Goal: Task Accomplishment & Management: Use online tool/utility

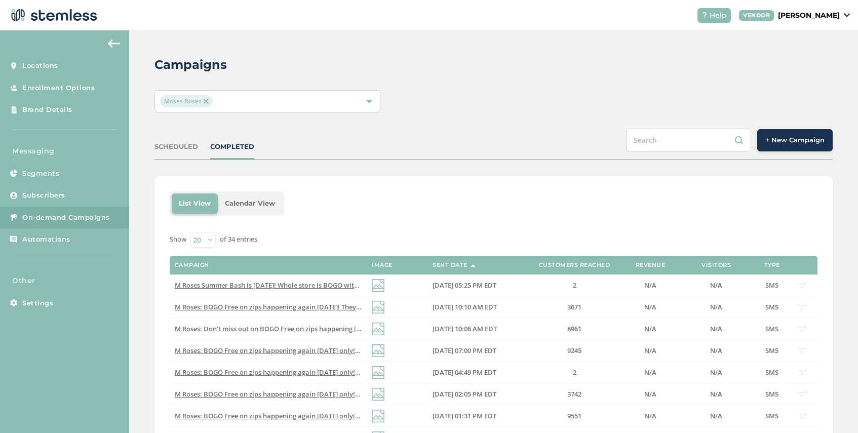
click at [786, 138] on span "+ New Campaign" at bounding box center [794, 140] width 59 height 10
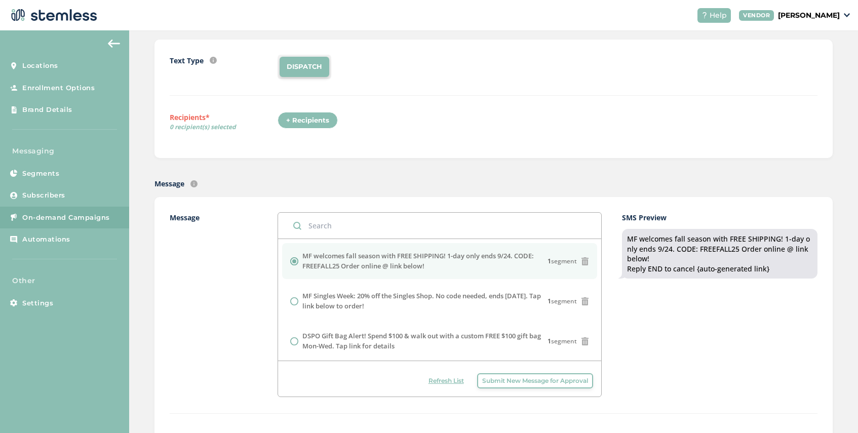
scroll to position [196, 0]
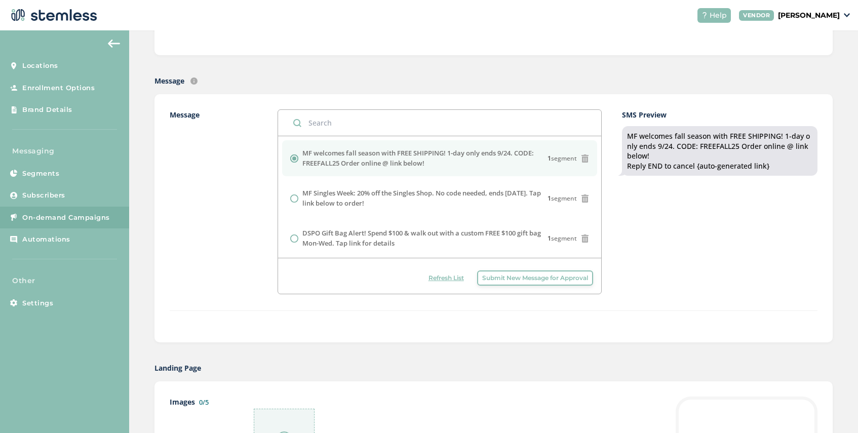
click at [529, 278] on span "Submit New Message for Approval" at bounding box center [535, 277] width 106 height 9
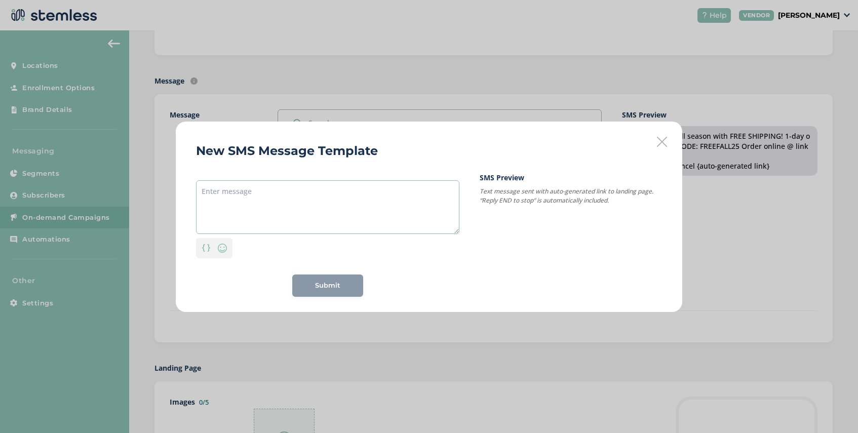
click at [272, 188] on textarea at bounding box center [327, 207] width 263 height 54
paste textarea "Roll up & Save up! 40% off all [PERSON_NAME] + Buy a Zip and get a half Zip FRE…"
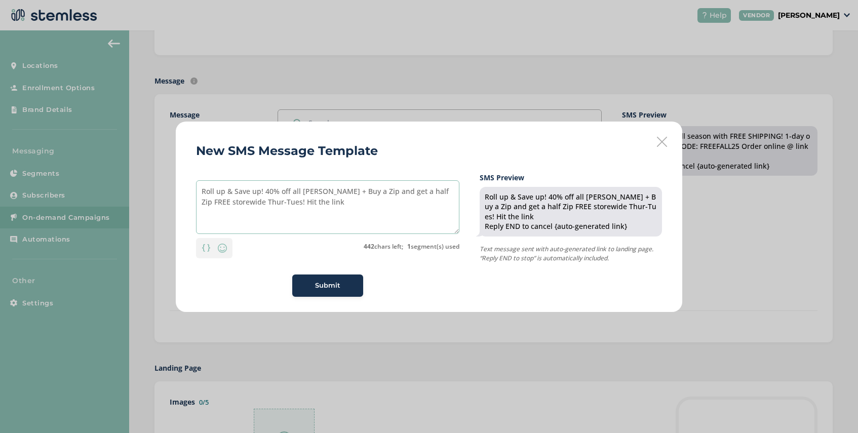
click at [202, 192] on textarea "Roll up & Save up! 40% off all [PERSON_NAME] + Buy a Zip and get a half Zip FRE…" at bounding box center [327, 207] width 263 height 54
click at [288, 203] on textarea "DSPO Roll up & Save up! 40% off all [PERSON_NAME] + Buy a Zip and get a half Zi…" at bounding box center [327, 207] width 263 height 54
click at [319, 192] on textarea "DSPO Roll up & Save up! 40% off all [PERSON_NAME] + Buy a Zip and get a half Zi…" at bounding box center [327, 207] width 263 height 54
type textarea "DSPO Roll up & Save up! 40% off [PERSON_NAME] + Buy a Zip and get a half Zip FR…"
click at [336, 284] on span "Submit" at bounding box center [327, 285] width 25 height 10
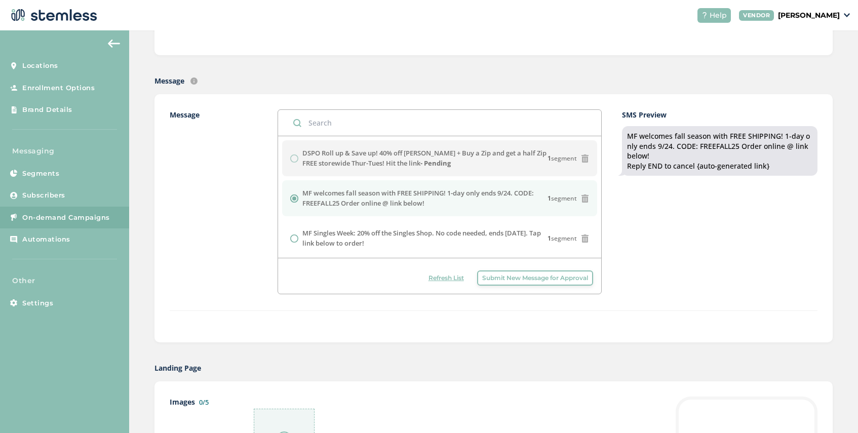
click at [517, 273] on span "Submit New Message for Approval" at bounding box center [535, 277] width 106 height 9
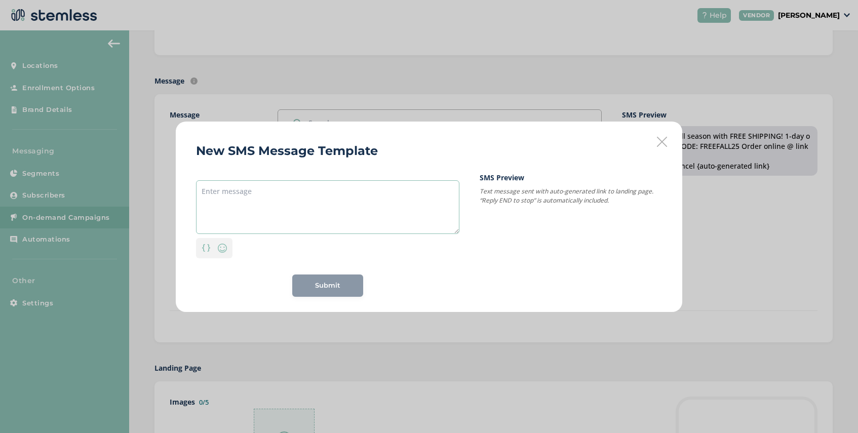
click at [257, 192] on textarea at bounding box center [327, 207] width 263 height 54
paste textarea "Roll up & Save up! 40% off all [PERSON_NAME] + Buy a Zip and get a Zip FREE sto…"
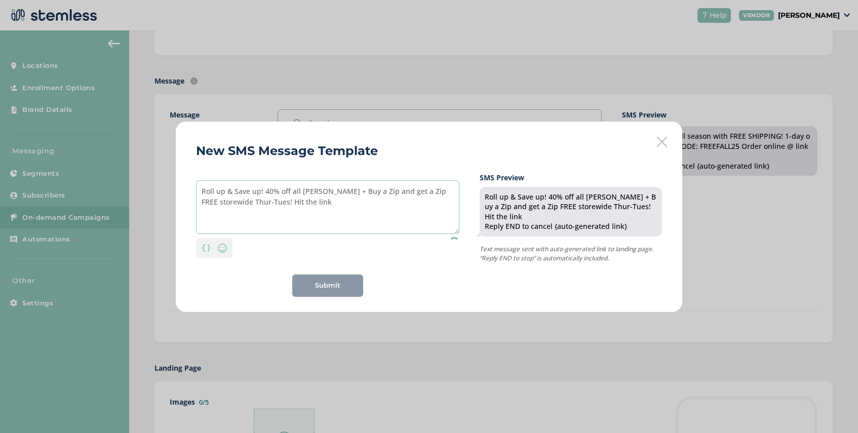
click at [202, 192] on textarea "Roll up & Save up! 40% off all [PERSON_NAME] + Buy a Zip and get a Zip FREE sto…" at bounding box center [327, 207] width 263 height 54
drag, startPoint x: 320, startPoint y: 192, endPoint x: 313, endPoint y: 193, distance: 6.7
click at [314, 193] on textarea "DSPO Roll up & Save up! 40% off all [PERSON_NAME] + Buy a Zip and get a Zip FRE…" at bounding box center [327, 207] width 263 height 54
type textarea "DSPO Roll up & Save up! 40% off [PERSON_NAME] + Buy a Zip and get a Zip FREE st…"
click at [340, 286] on div "Submit" at bounding box center [327, 285] width 55 height 10
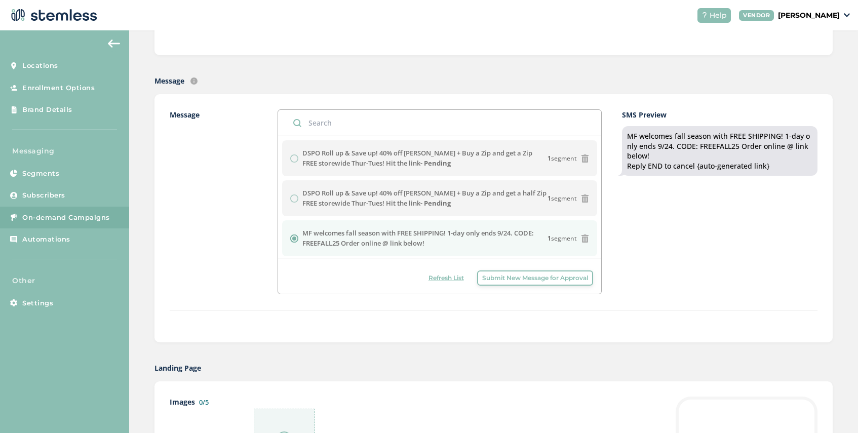
click at [519, 278] on span "Submit New Message for Approval" at bounding box center [535, 277] width 106 height 9
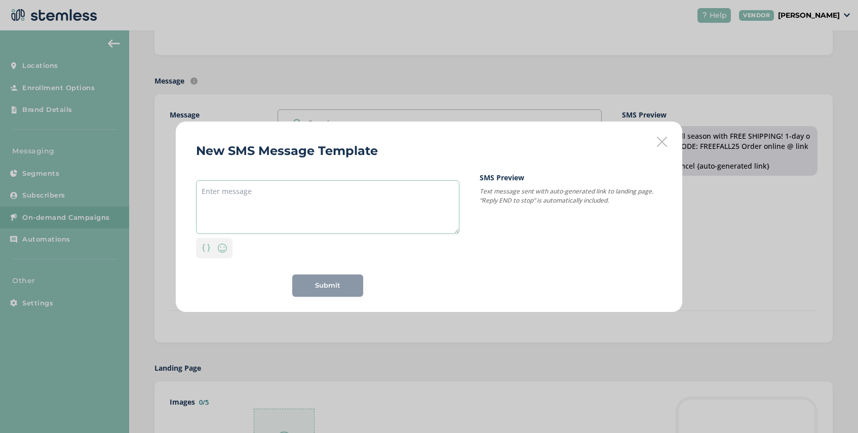
click at [257, 182] on textarea at bounding box center [327, 207] width 263 height 54
paste textarea "DSPO Roll up & Save up! 40% off [PERSON_NAME] + Buy a Zip and get a Zip FREE st…"
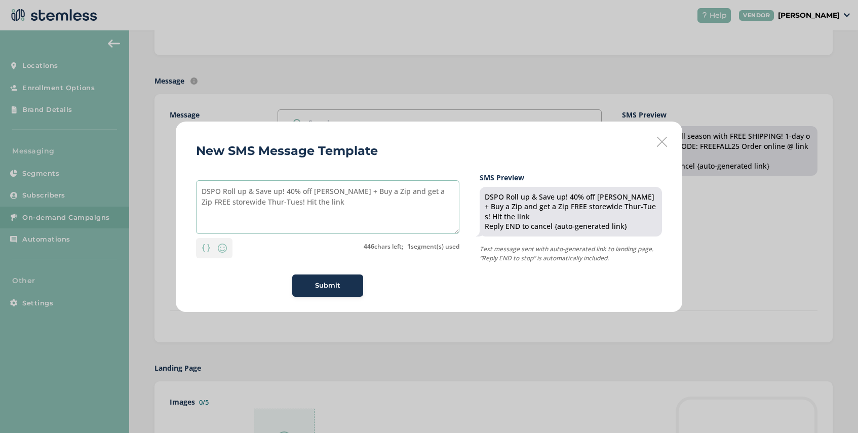
click at [319, 193] on textarea "DSPO Roll up & Save up! 40% off [PERSON_NAME] + Buy a Zip and get a Zip FREE st…" at bounding box center [327, 207] width 263 height 54
type textarea "DSPO Roll up & Save up! 40% off [PERSON_NAME] + Buy a Zip and get a Zip FREE st…"
click at [327, 285] on span "Submit" at bounding box center [327, 285] width 25 height 10
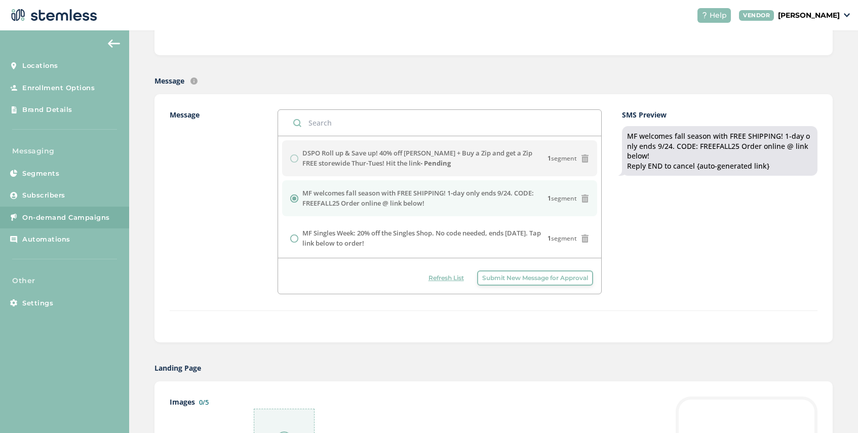
click at [507, 272] on button "Submit New Message for Approval" at bounding box center [535, 277] width 116 height 15
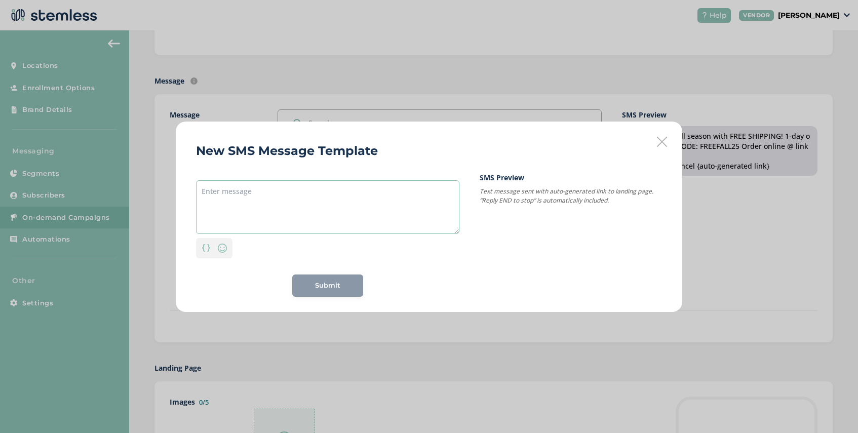
click at [273, 186] on textarea at bounding box center [327, 207] width 263 height 54
paste textarea "Roll up & Save up! 40% off all [PERSON_NAME] + Buy a Zip and get a Zip FREE sto…"
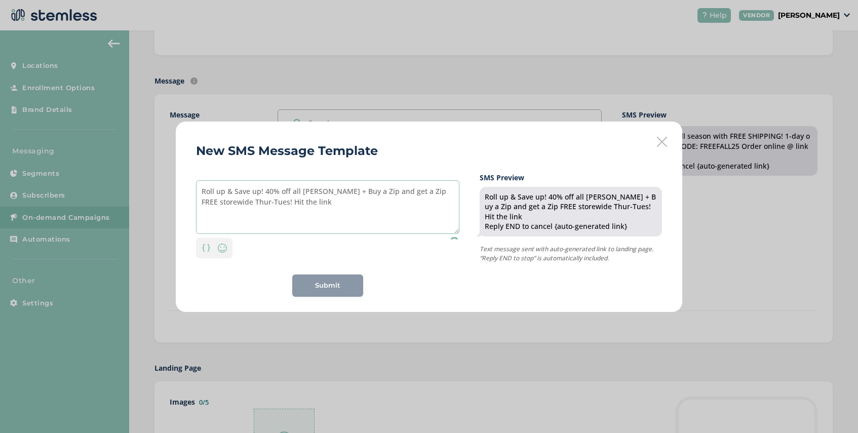
click at [200, 191] on textarea "Roll up & Save up! 40% off all [PERSON_NAME] + Buy a Zip and get a Zip FREE sto…" at bounding box center [327, 207] width 263 height 54
click at [344, 194] on textarea "Firecreek Roll up & Save up! 40% off all [PERSON_NAME] + Buy a Zip and get a Zi…" at bounding box center [327, 207] width 263 height 54
click at [331, 193] on textarea "Firecreek Roll up & Save up! 40% off all [PERSON_NAME] + Buy a Zip and get a Zi…" at bounding box center [327, 207] width 263 height 54
type textarea "Firecreek Roll up & Save up! 40% off [PERSON_NAME] + Buy a Zip and get a Zip FR…"
click at [316, 287] on span "Submit" at bounding box center [327, 285] width 25 height 10
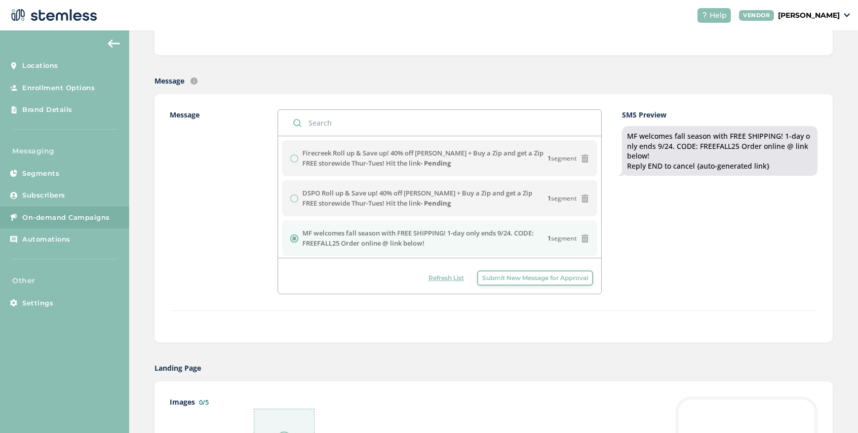
click at [445, 277] on span "Refresh List" at bounding box center [445, 277] width 35 height 9
click at [446, 275] on span "Refresh List" at bounding box center [445, 277] width 35 height 9
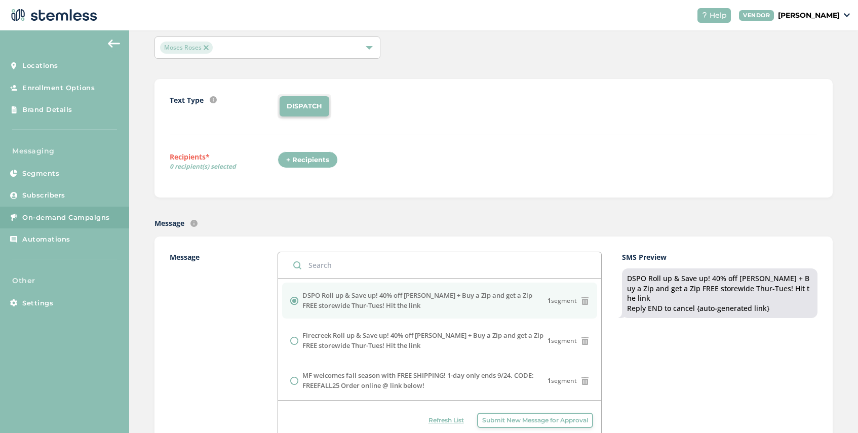
scroll to position [0, 0]
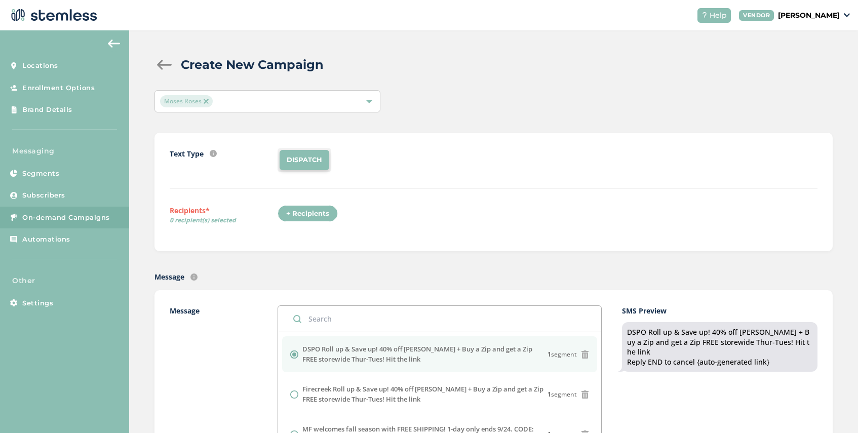
click at [208, 100] on span "Moses Roses" at bounding box center [186, 101] width 53 height 12
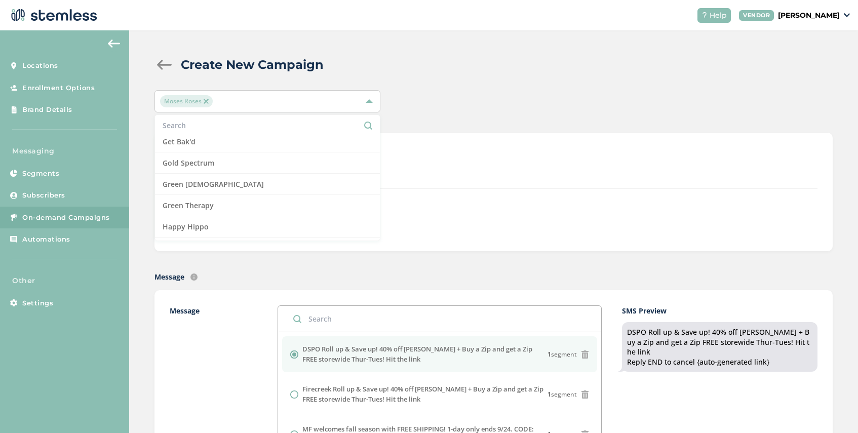
scroll to position [581, 0]
click at [205, 100] on img at bounding box center [205, 101] width 5 height 5
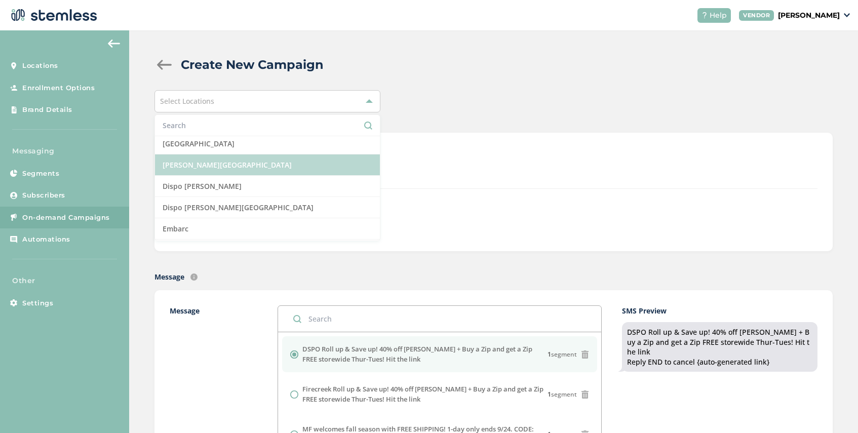
click at [230, 169] on li "[PERSON_NAME][GEOGRAPHIC_DATA]" at bounding box center [267, 164] width 225 height 21
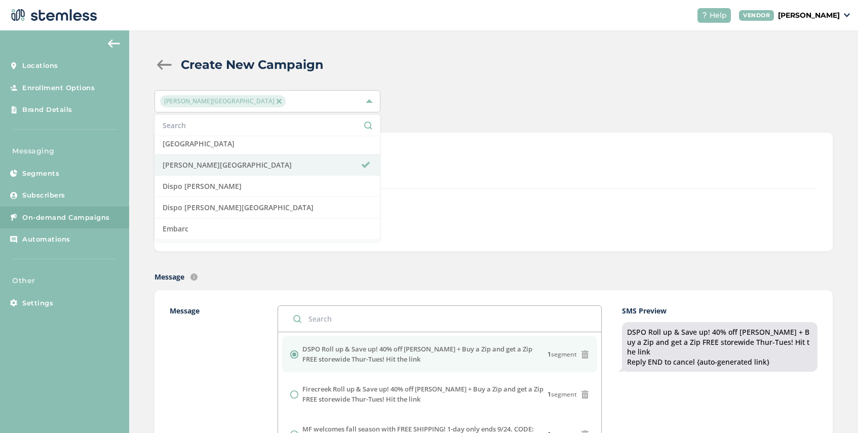
click at [412, 222] on div "+ Recipients" at bounding box center [547, 216] width 540 height 23
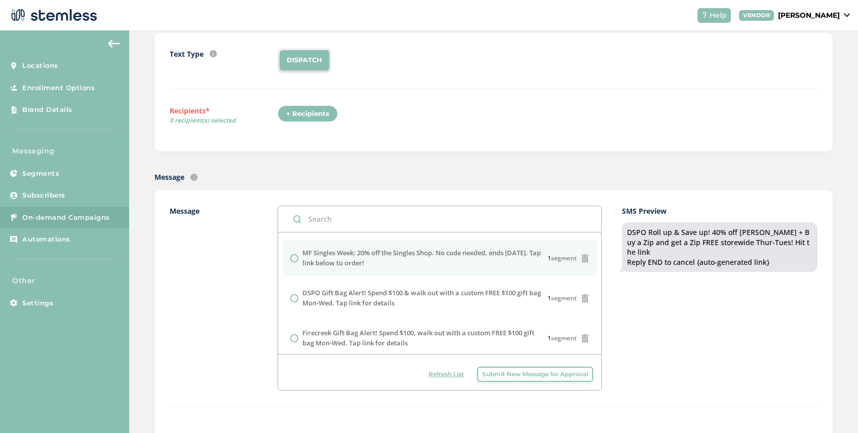
scroll to position [0, 0]
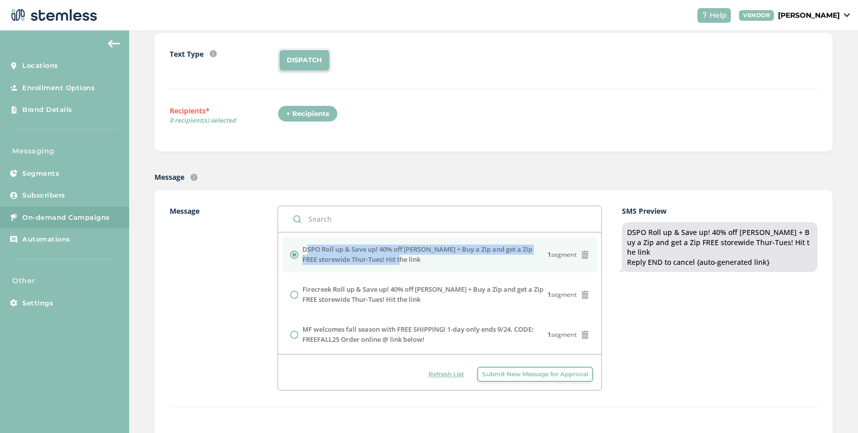
drag, startPoint x: 377, startPoint y: 259, endPoint x: 303, endPoint y: 251, distance: 74.3
click at [303, 251] on label "DSPO Roll up & Save up! 40% off [PERSON_NAME] + Buy a Zip and get a Zip FREE st…" at bounding box center [424, 254] width 245 height 20
copy label "DSPO Roll up & Save up! 40% off [PERSON_NAME] + Buy a Zip and get a Zip FREE st…"
click at [508, 373] on span "Submit New Message for Approval" at bounding box center [535, 374] width 106 height 9
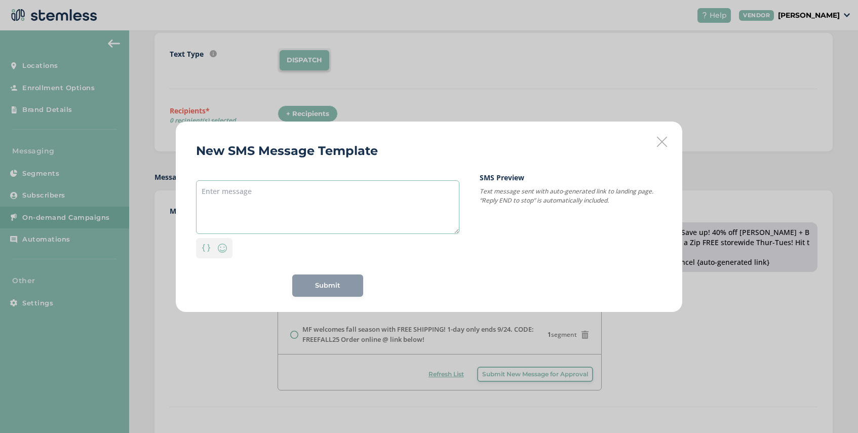
click at [296, 184] on textarea at bounding box center [327, 207] width 263 height 54
paste textarea "DSPO Roll up & Save up! 40% off [PERSON_NAME] + Buy a Zip and get a Zip FREE st…"
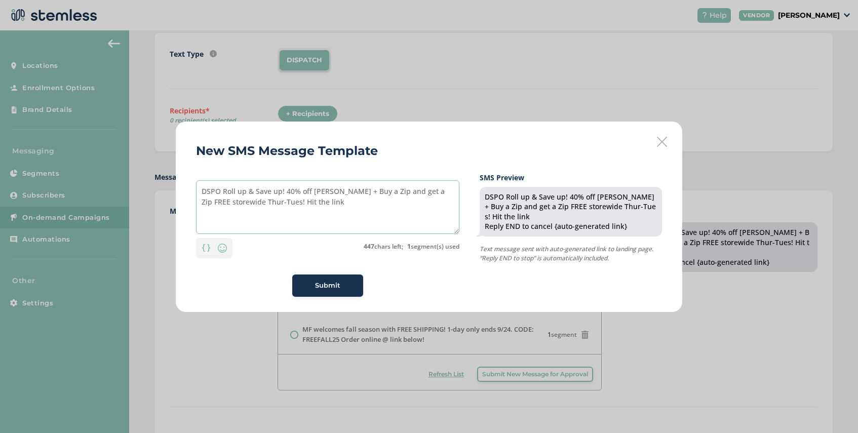
click at [398, 193] on textarea "DSPO Roll up & Save up! 40% off [PERSON_NAME] + Buy a Zip and get a Zip FREE st…" at bounding box center [327, 207] width 263 height 54
type textarea "DSPO Roll up & Save up! 40% off [PERSON_NAME] + Buy a Zip and get a half Zip FR…"
click at [323, 285] on span "Submit" at bounding box center [327, 285] width 25 height 10
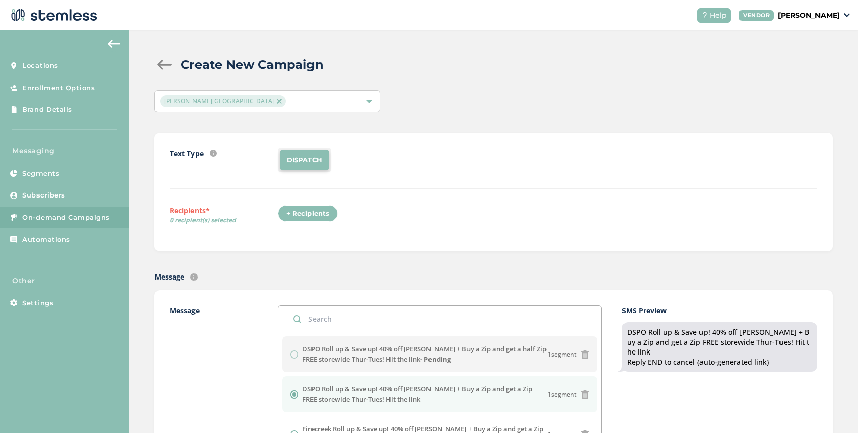
click at [276, 101] on img at bounding box center [278, 101] width 5 height 5
click at [220, 101] on div "Select Locations" at bounding box center [267, 101] width 226 height 22
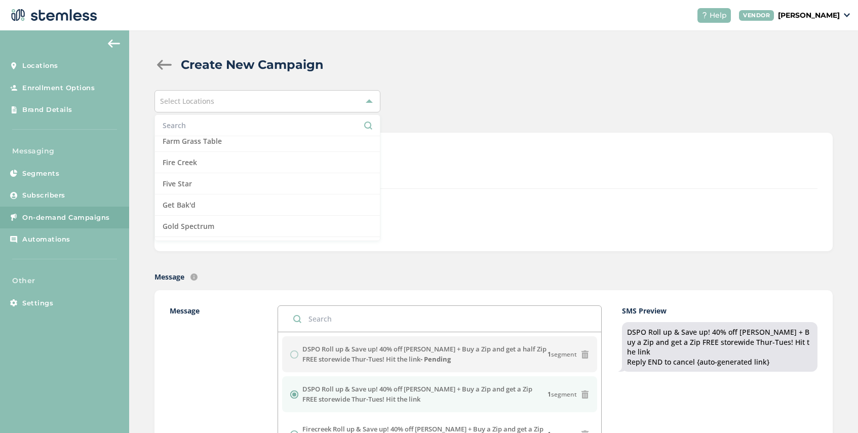
scroll to position [347, 0]
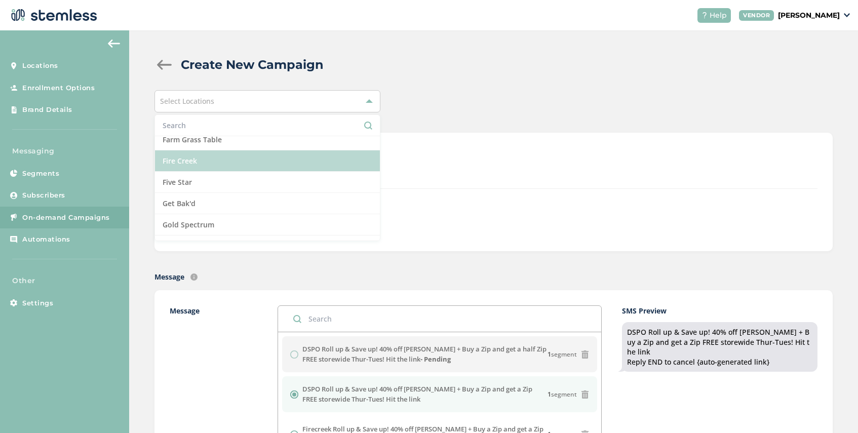
click at [239, 164] on li "Fire Creek" at bounding box center [267, 160] width 225 height 21
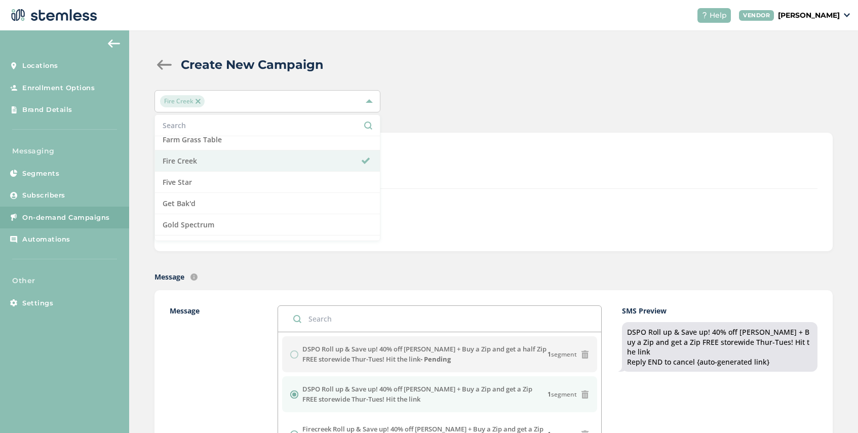
click at [442, 183] on div "Text Type SMS : A cost effective way to reach your customers. Send a intro text…" at bounding box center [493, 168] width 647 height 41
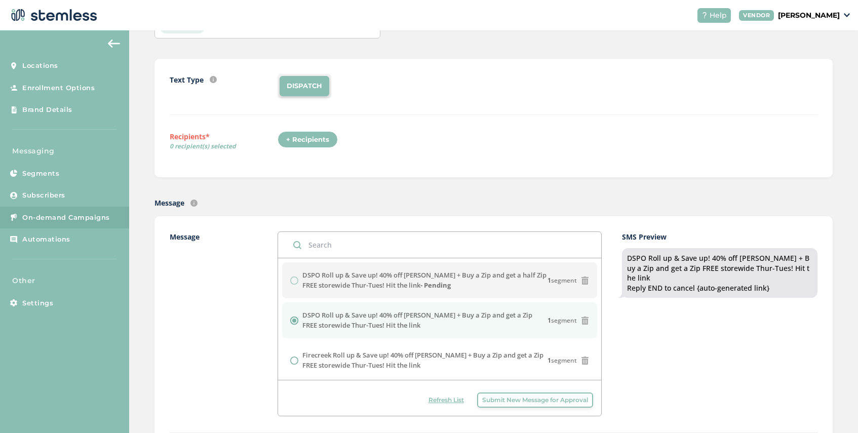
scroll to position [78, 0]
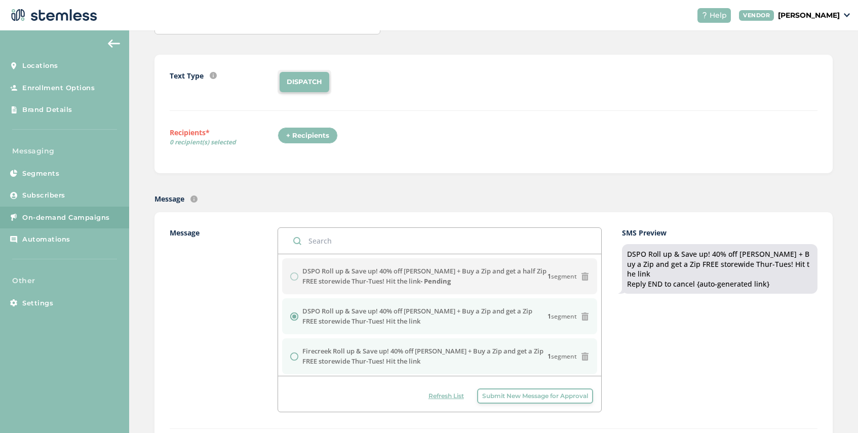
click at [299, 355] on div at bounding box center [296, 356] width 12 height 8
radio input "false"
radio input "true"
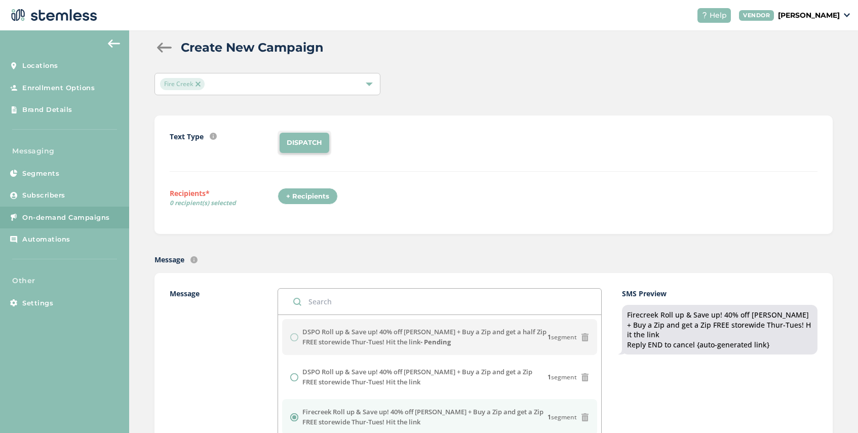
scroll to position [0, 0]
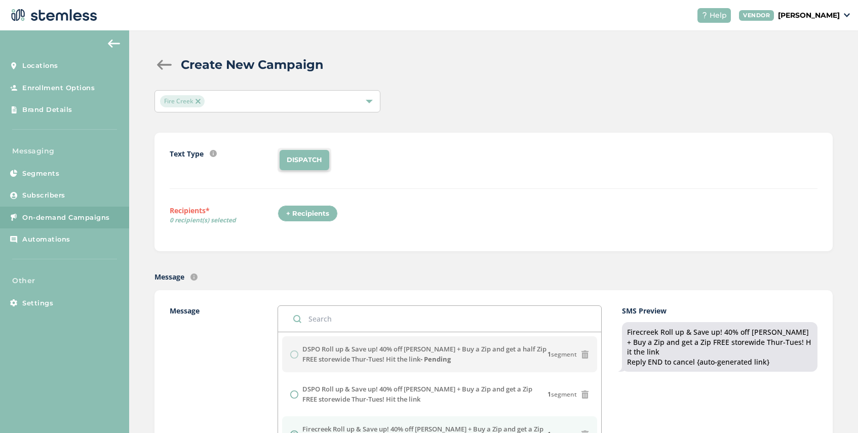
click at [301, 215] on div "+ Recipients" at bounding box center [307, 213] width 60 height 17
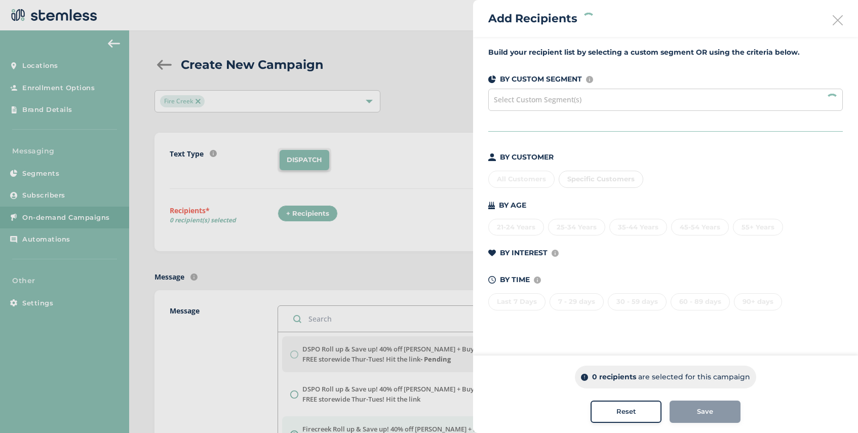
click at [623, 97] on div "Select Custom Segment(s)" at bounding box center [665, 100] width 354 height 22
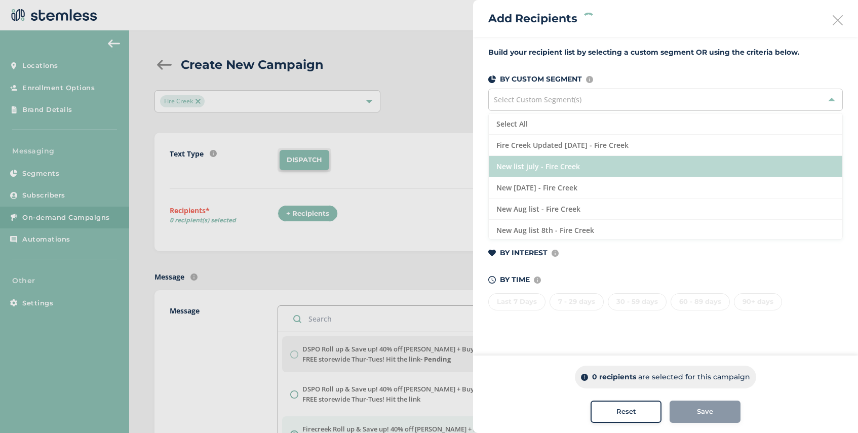
scroll to position [87, 0]
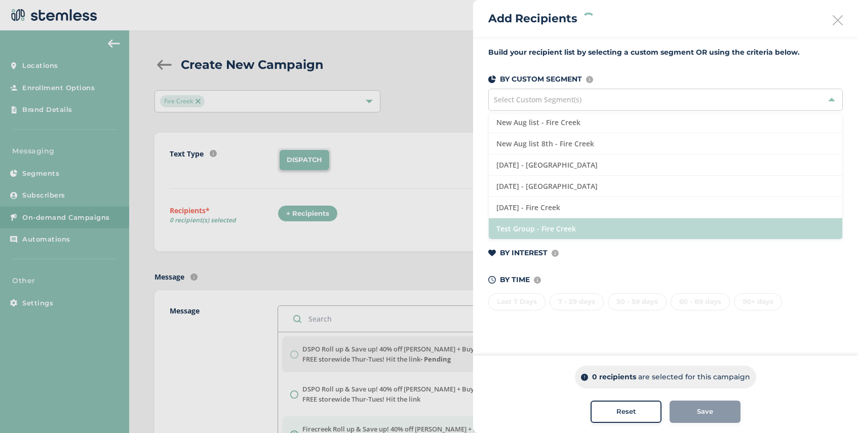
click at [583, 232] on li "Test Group - Fire Creek" at bounding box center [664, 228] width 353 height 21
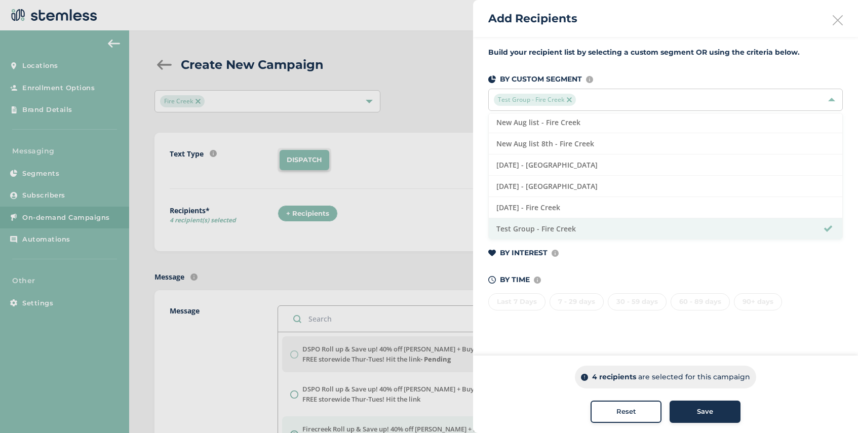
click at [703, 412] on span "Save" at bounding box center [705, 411] width 16 height 10
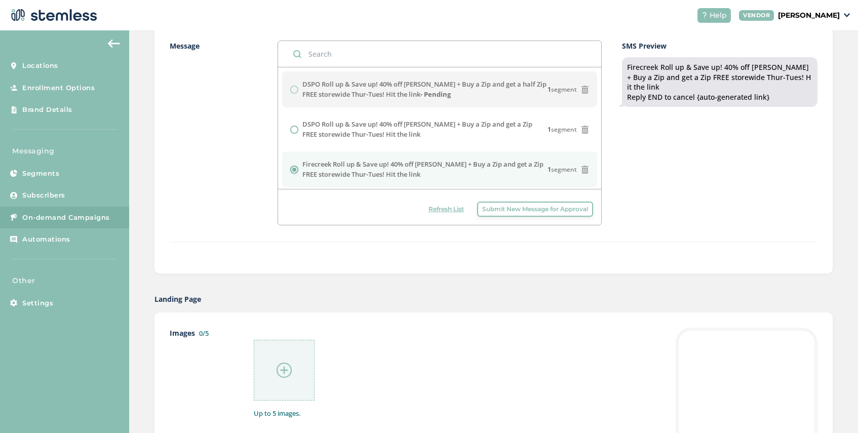
scroll to position [268, 0]
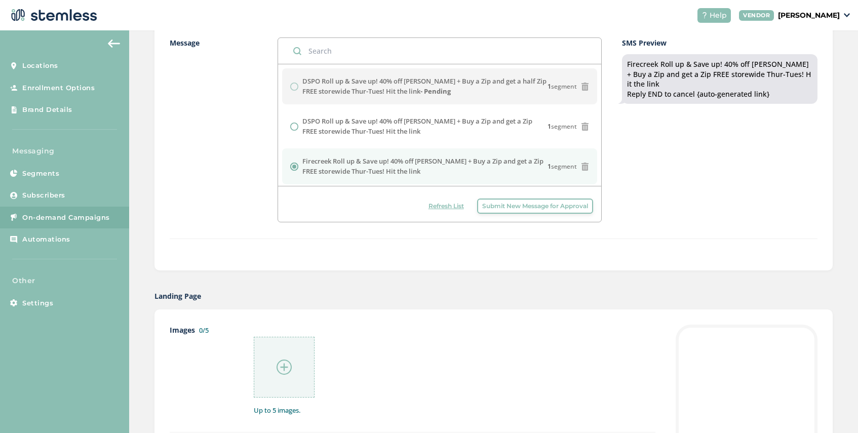
click at [291, 366] on img at bounding box center [283, 366] width 15 height 15
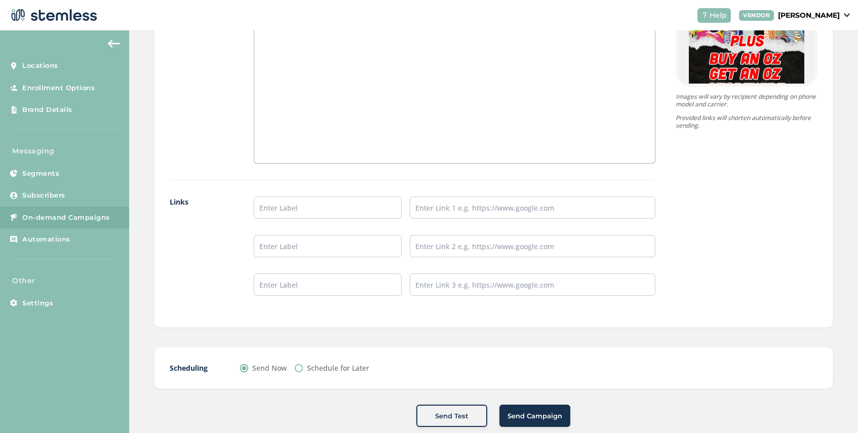
scroll to position [794, 0]
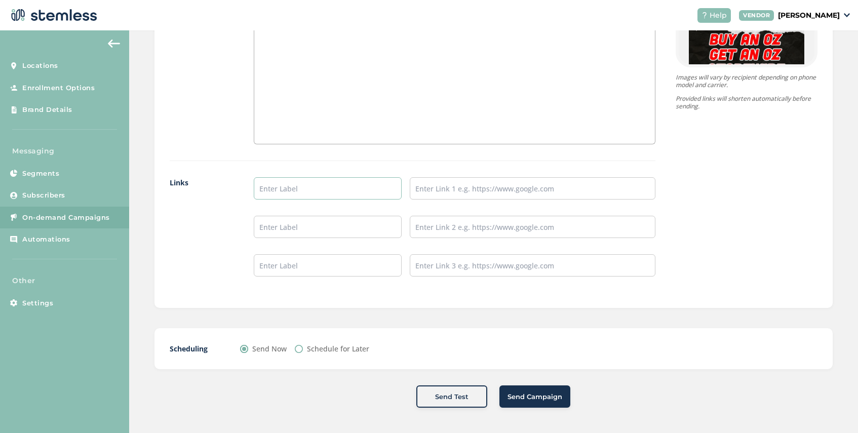
click at [302, 195] on input "text" at bounding box center [327, 188] width 147 height 22
type input "Firecreek Menu"
click at [438, 203] on ul "Firecreek Menu" at bounding box center [454, 226] width 401 height 99
click at [440, 195] on input "text" at bounding box center [533, 188] width 246 height 22
type input "[URL][DOMAIN_NAME]"
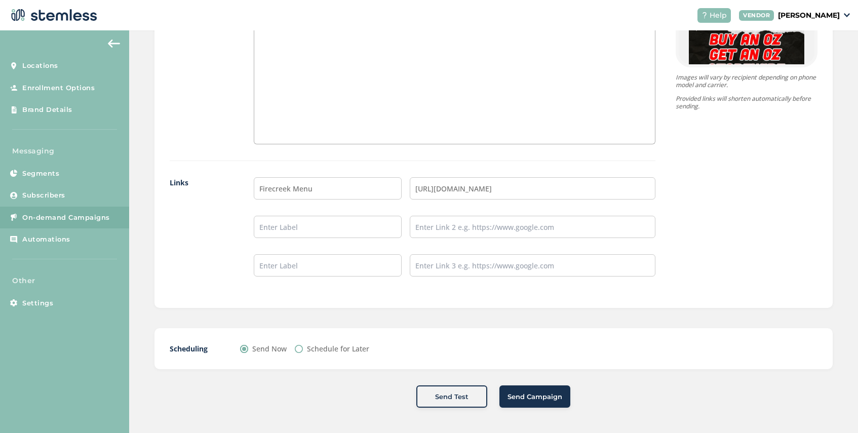
click at [522, 397] on span "Send Campaign" at bounding box center [534, 397] width 55 height 10
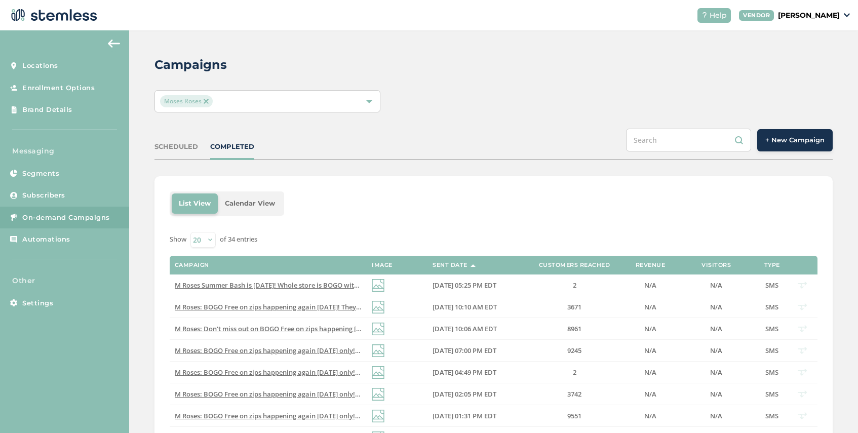
click at [206, 99] on img at bounding box center [205, 101] width 5 height 5
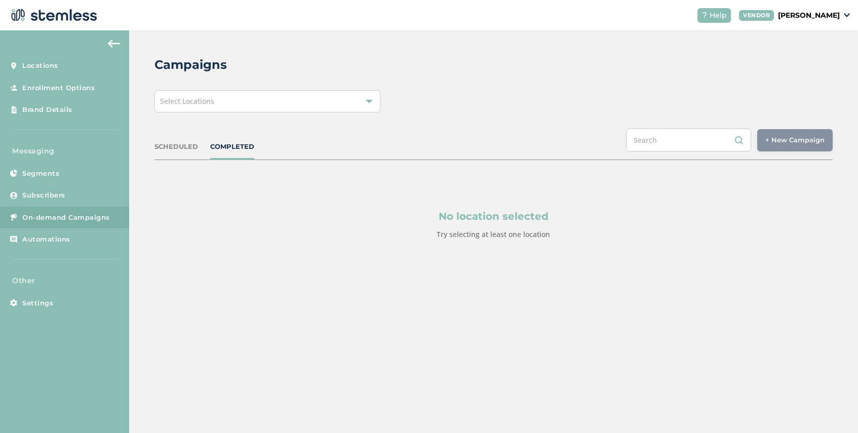
click at [213, 100] on span "Select Locations" at bounding box center [187, 101] width 54 height 10
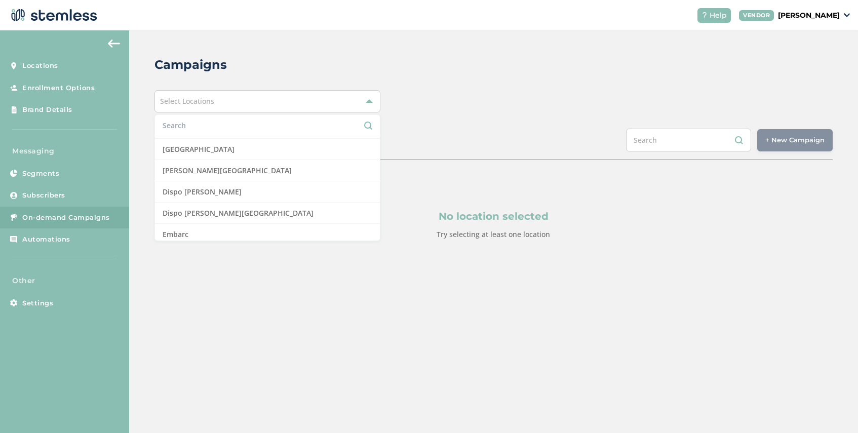
scroll to position [191, 0]
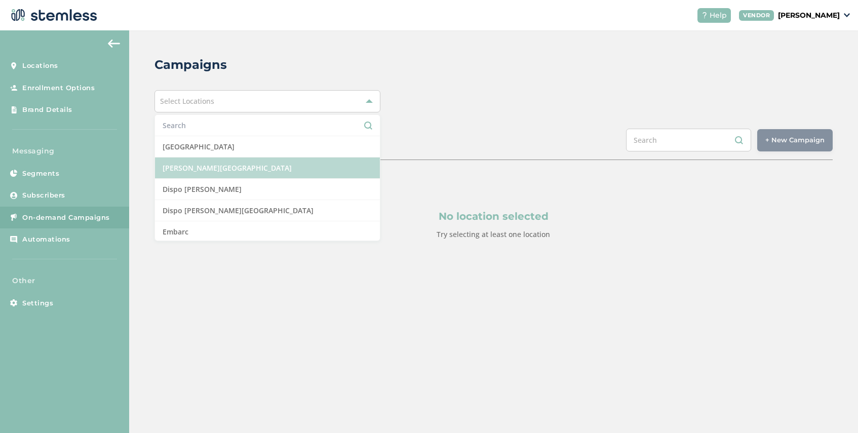
click at [240, 165] on li "[PERSON_NAME][GEOGRAPHIC_DATA]" at bounding box center [267, 167] width 225 height 21
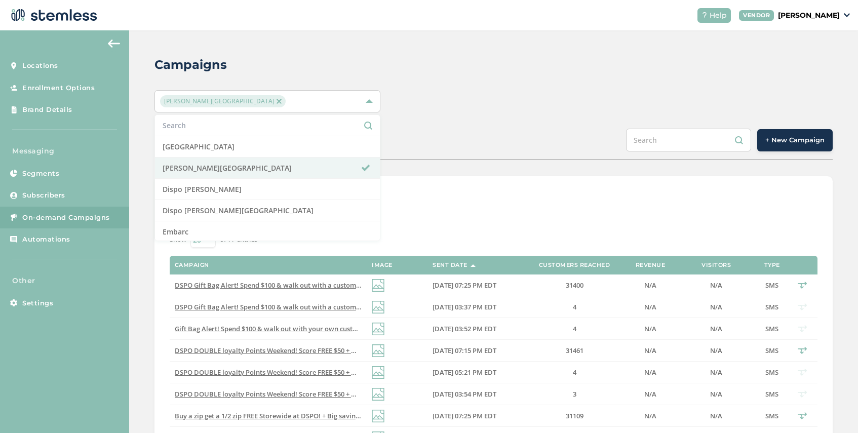
click at [471, 145] on div "SCHEDULED COMPLETED + New Campaign" at bounding box center [493, 144] width 678 height 31
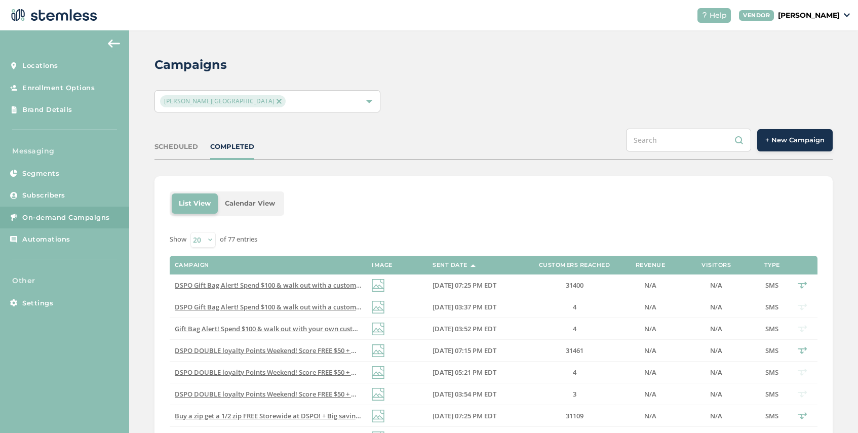
click at [794, 139] on span "+ New Campaign" at bounding box center [794, 140] width 59 height 10
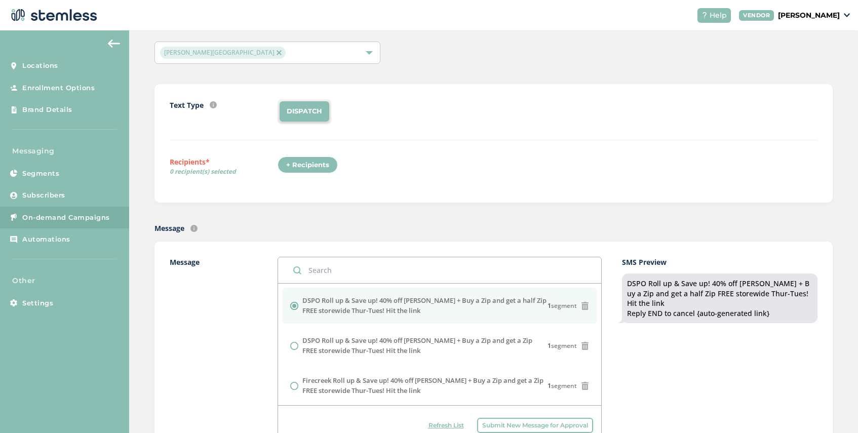
scroll to position [51, 0]
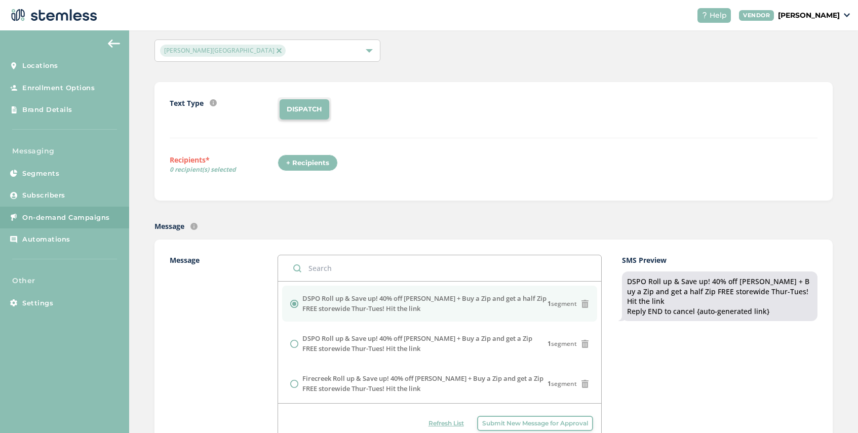
click at [314, 163] on div "+ Recipients" at bounding box center [307, 162] width 60 height 17
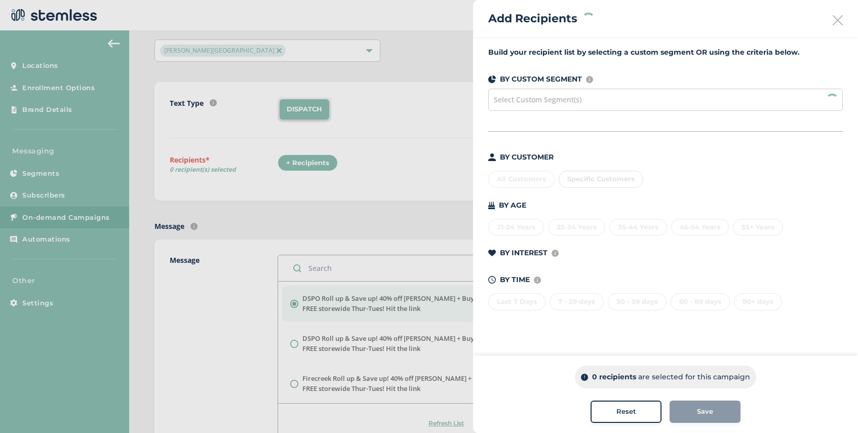
click at [551, 102] on span "Select Custom Segment(s)" at bounding box center [538, 100] width 88 height 10
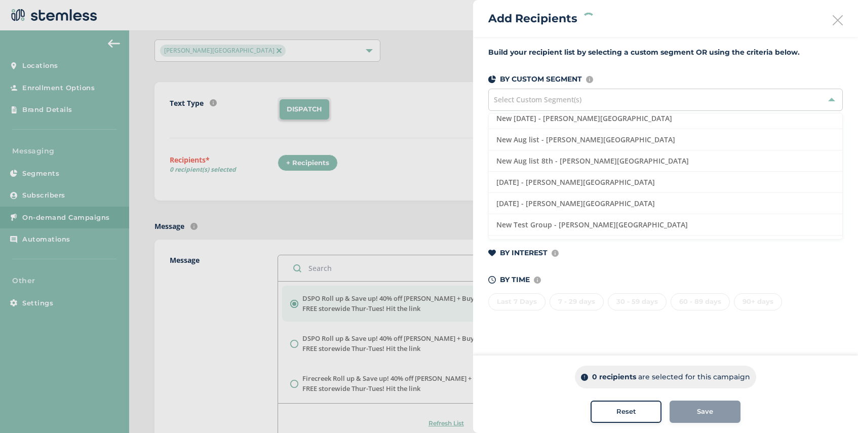
scroll to position [108, 0]
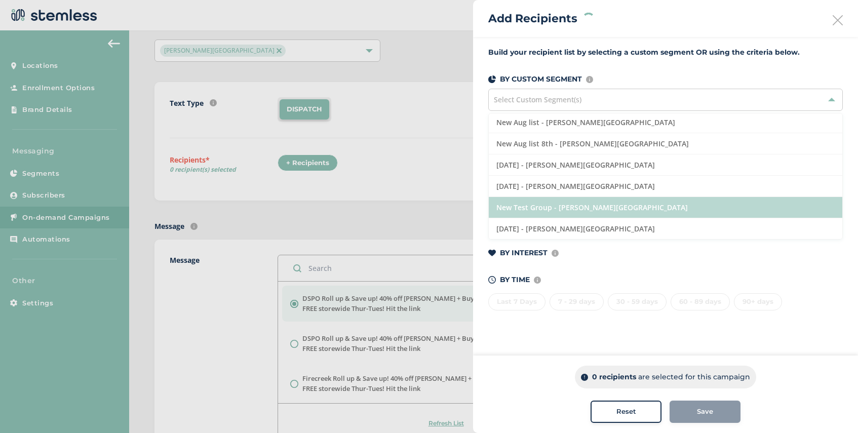
click at [601, 204] on li "New Test Group - [PERSON_NAME][GEOGRAPHIC_DATA]" at bounding box center [664, 207] width 353 height 21
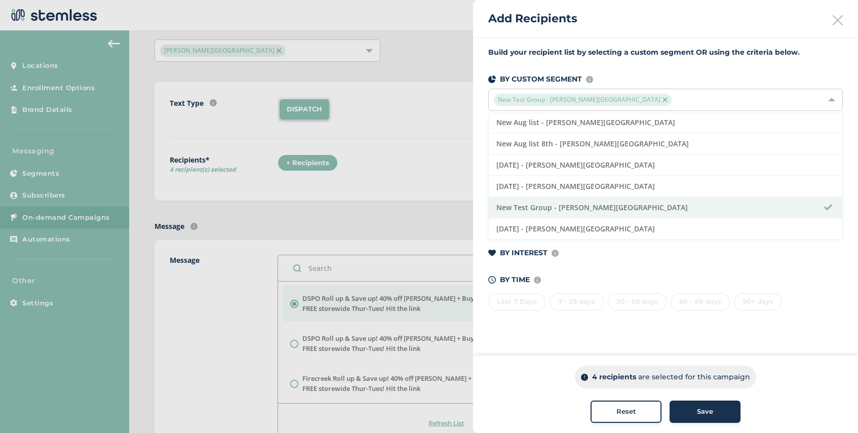
click at [718, 412] on div "Save" at bounding box center [704, 411] width 55 height 10
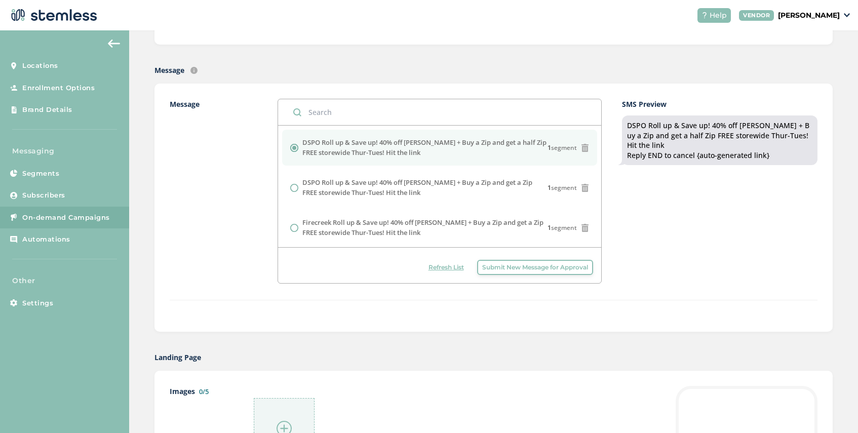
scroll to position [339, 0]
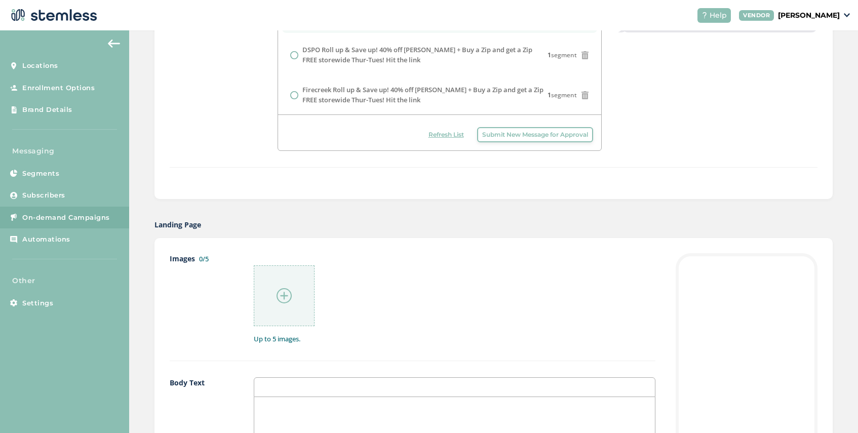
click at [283, 298] on img at bounding box center [283, 295] width 15 height 15
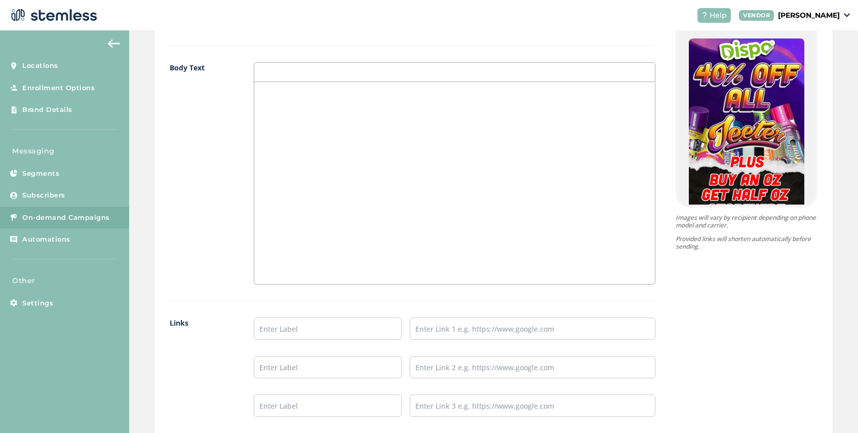
scroll to position [794, 0]
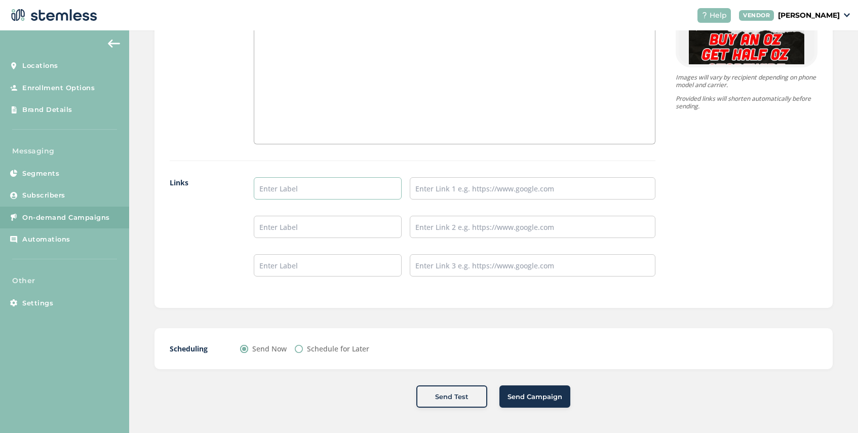
click at [296, 187] on input "text" at bounding box center [327, 188] width 147 height 22
type input "SHOP NOW"
click at [439, 184] on input "text" at bounding box center [533, 188] width 246 height 22
type input "[URL][DOMAIN_NAME]"
click at [543, 404] on button "Send Campaign" at bounding box center [534, 396] width 71 height 22
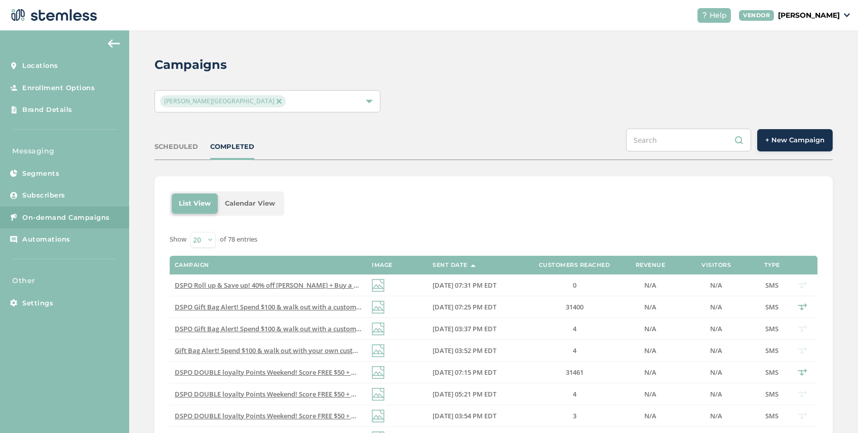
click at [268, 103] on div "[PERSON_NAME][GEOGRAPHIC_DATA]" at bounding box center [262, 101] width 205 height 12
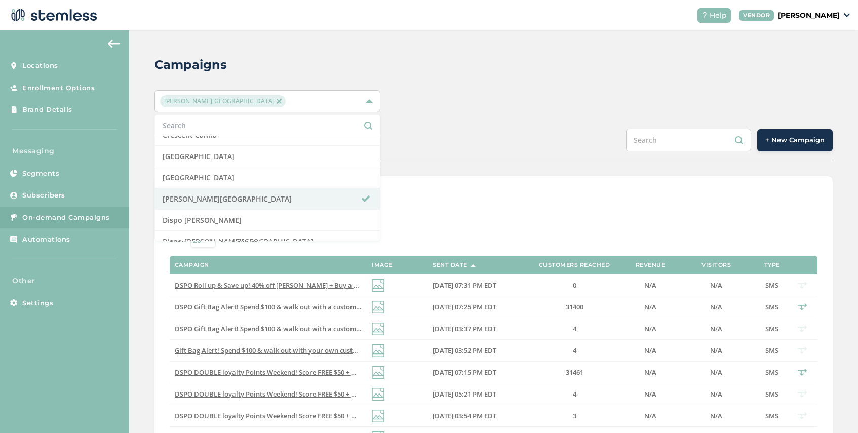
scroll to position [162, 0]
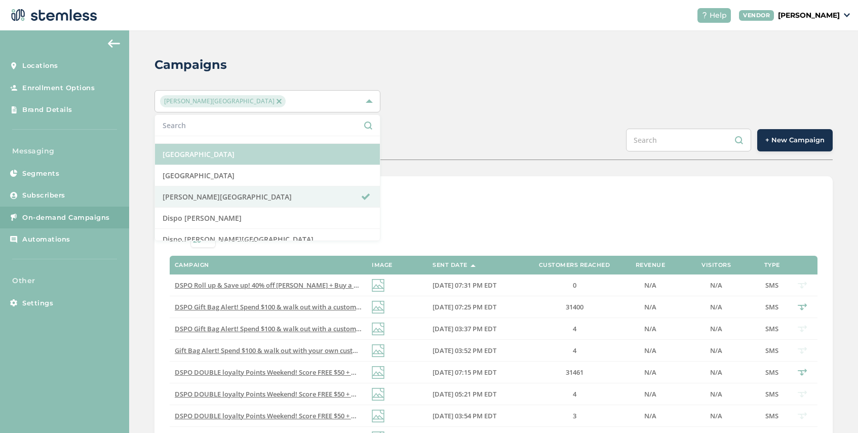
click at [260, 151] on li "[GEOGRAPHIC_DATA]" at bounding box center [267, 154] width 225 height 21
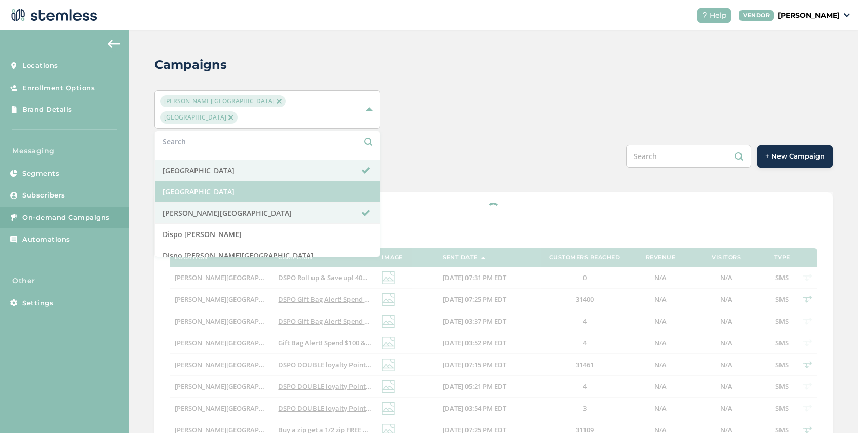
click at [257, 181] on li "[GEOGRAPHIC_DATA]" at bounding box center [267, 191] width 225 height 21
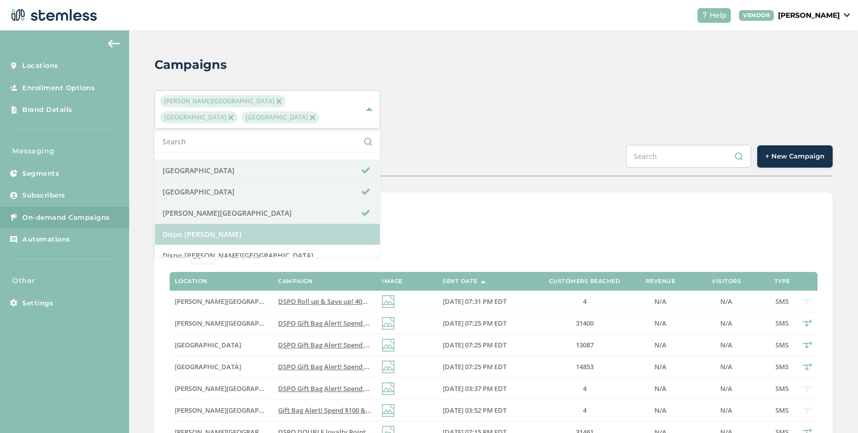
click at [250, 235] on li "Dispo [PERSON_NAME]" at bounding box center [267, 234] width 225 height 21
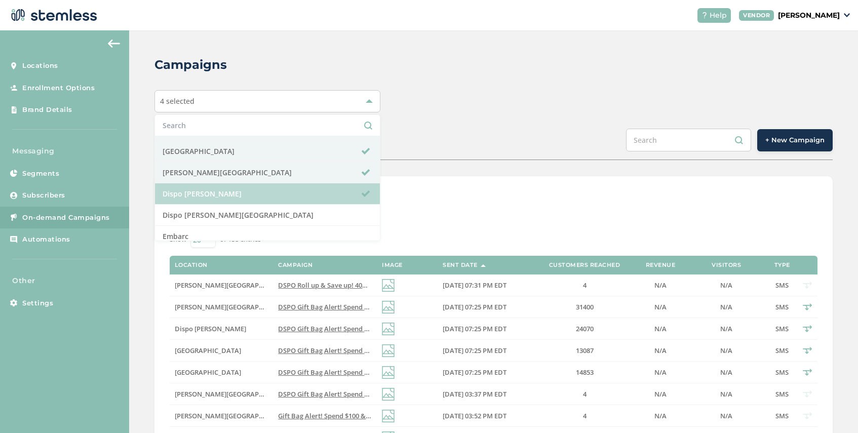
scroll to position [200, 0]
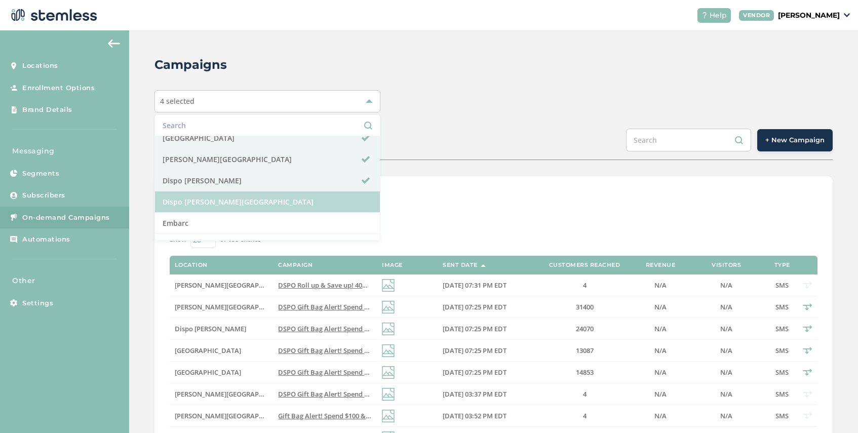
click at [260, 205] on li "Dispo [PERSON_NAME][GEOGRAPHIC_DATA]" at bounding box center [267, 201] width 225 height 21
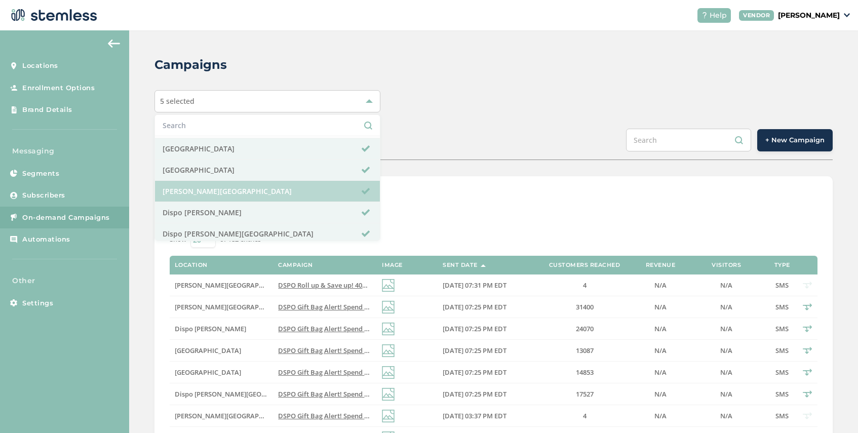
scroll to position [183, 0]
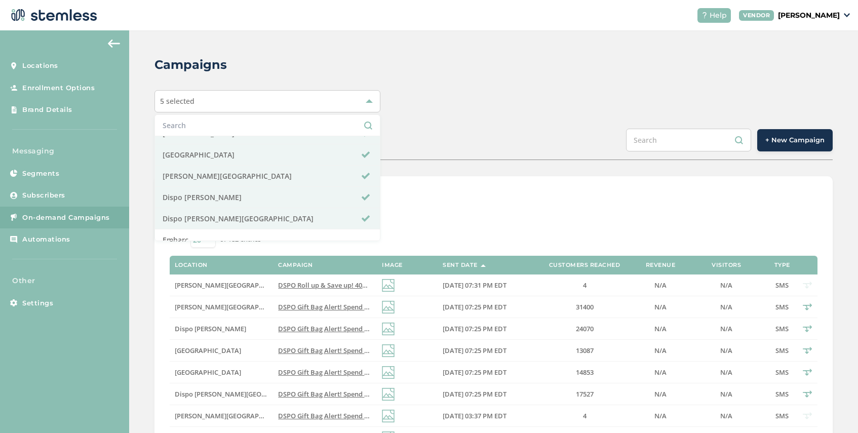
click at [447, 100] on div "5 selected Select All Amazing Botanicals [PERSON_NAME] Dispensary [GEOGRAPHIC_D…" at bounding box center [493, 101] width 678 height 22
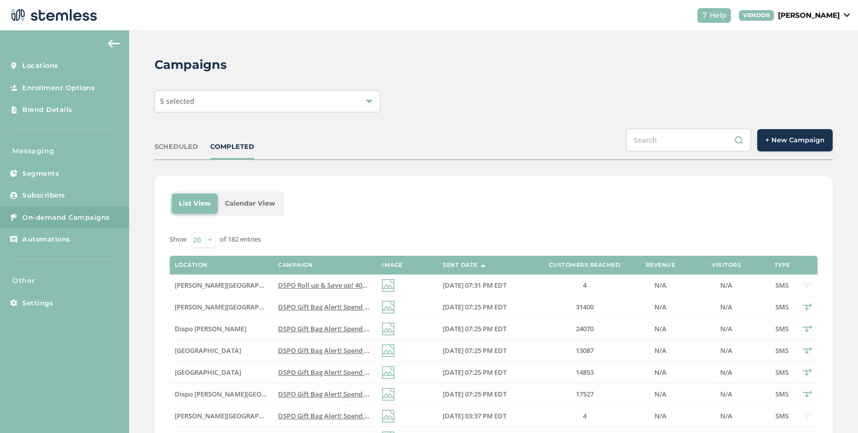
scroll to position [9, 0]
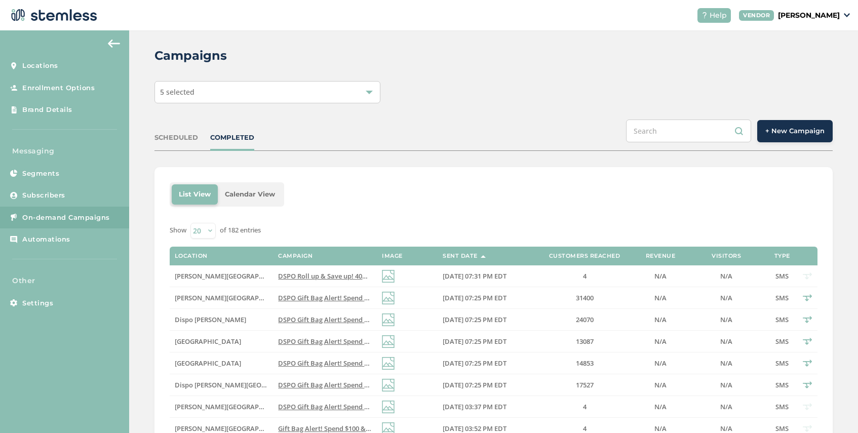
click at [796, 132] on span "+ New Campaign" at bounding box center [794, 131] width 59 height 10
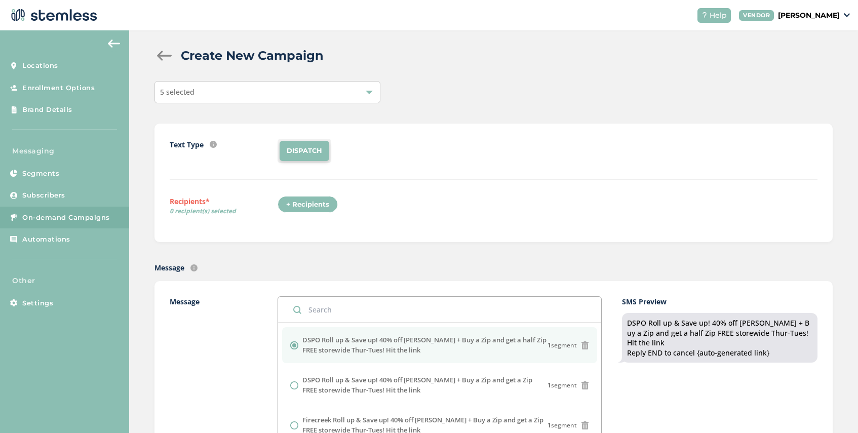
click at [313, 206] on div "+ Recipients" at bounding box center [307, 204] width 60 height 17
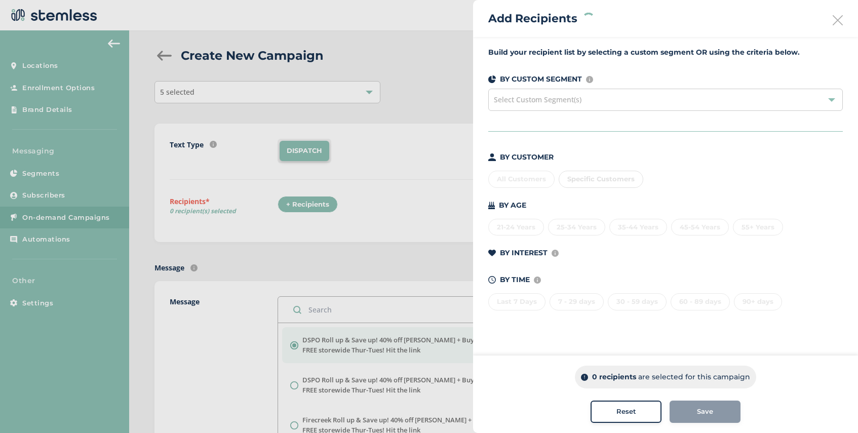
click at [610, 100] on div "Select Custom Segment(s)" at bounding box center [665, 100] width 354 height 22
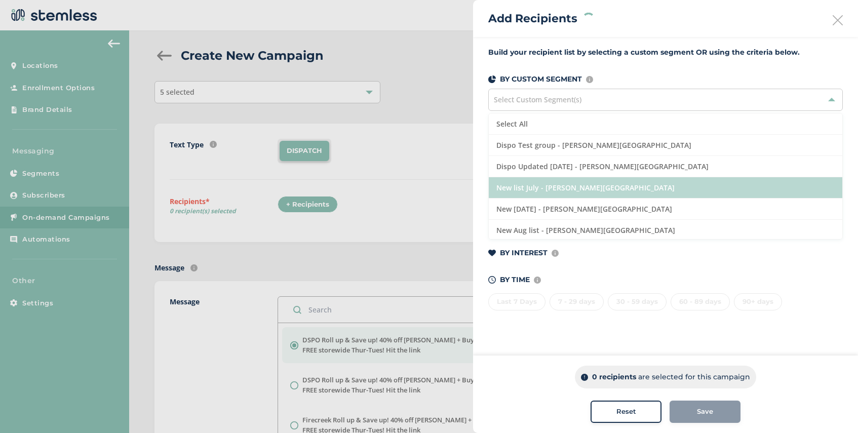
scroll to position [346, 0]
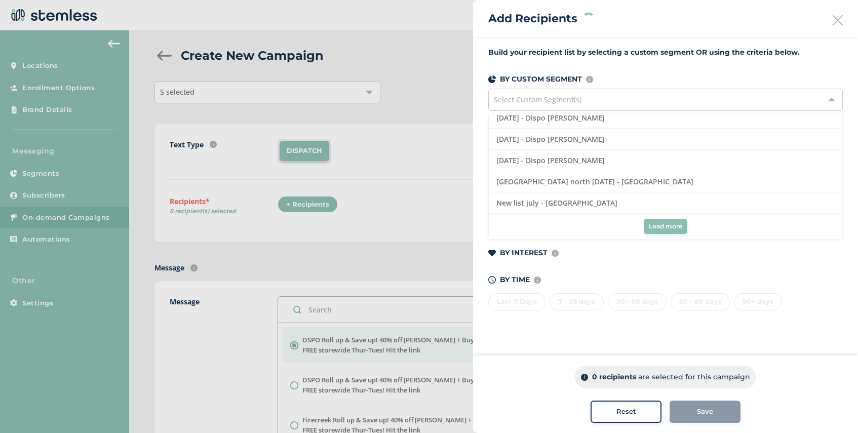
click at [662, 220] on button "Load more" at bounding box center [665, 226] width 44 height 15
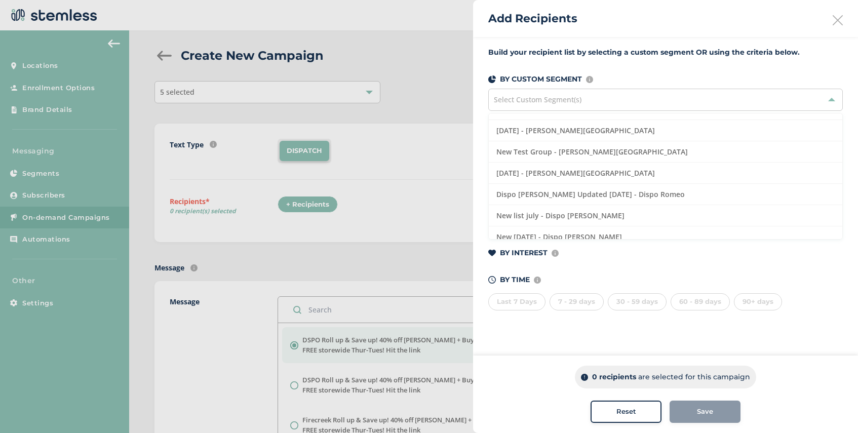
scroll to position [0, 0]
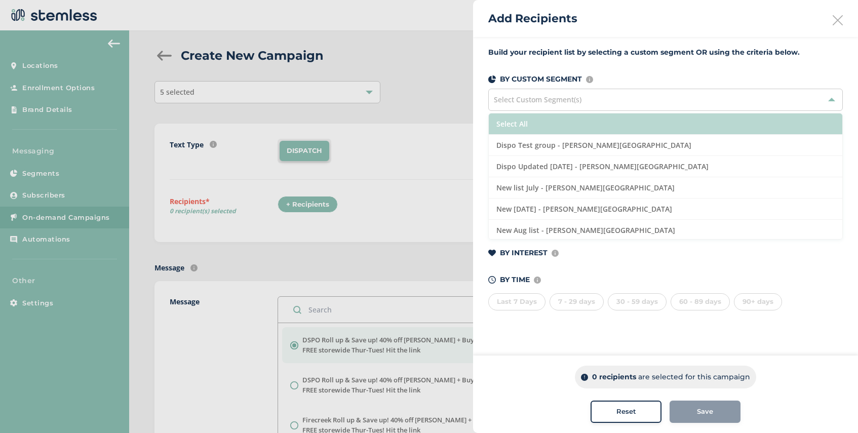
click at [572, 123] on li "Select All" at bounding box center [664, 123] width 353 height 21
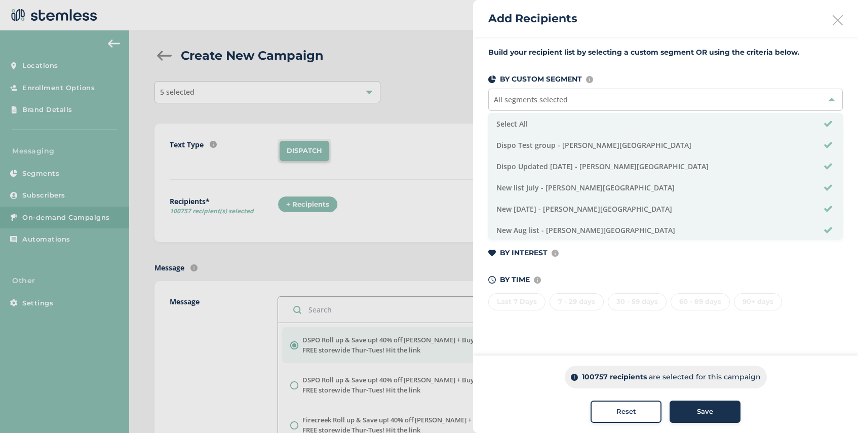
click at [704, 410] on span "Save" at bounding box center [705, 411] width 16 height 10
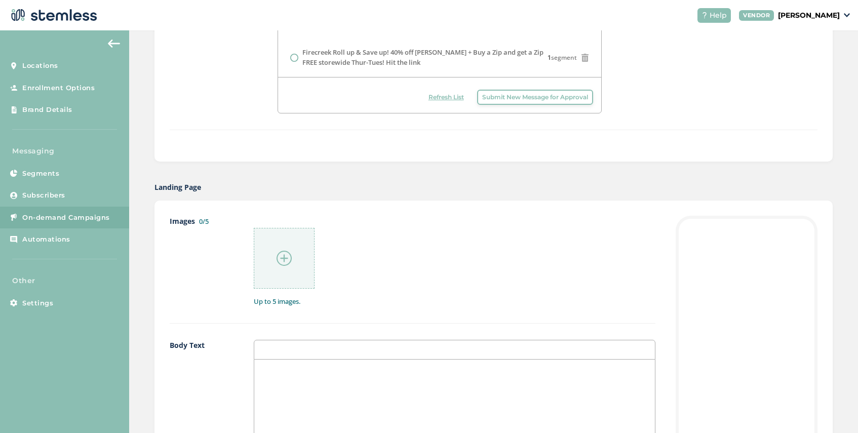
scroll to position [542, 0]
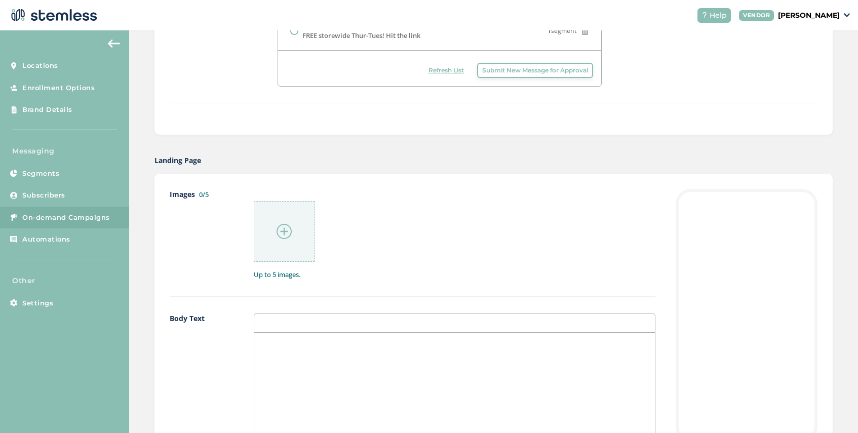
click at [285, 232] on img at bounding box center [283, 231] width 15 height 15
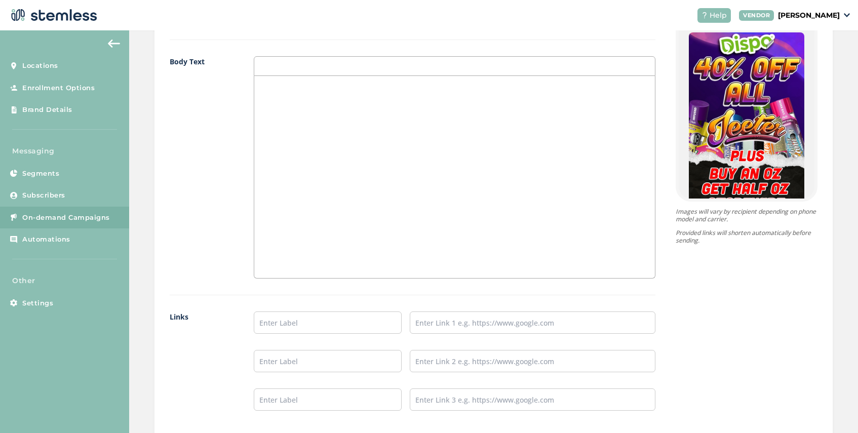
scroll to position [932, 0]
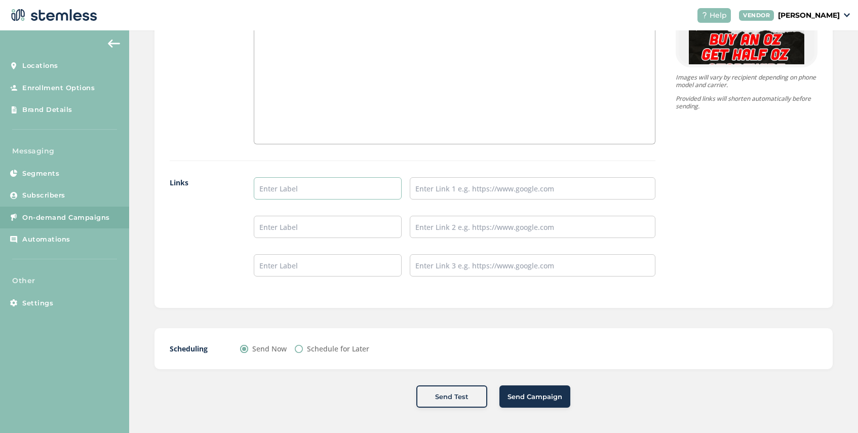
click at [278, 187] on input "text" at bounding box center [327, 188] width 147 height 22
type input "Dispo Menu"
click at [498, 186] on input "text" at bounding box center [533, 188] width 246 height 22
type input "[URL][DOMAIN_NAME]"
click at [526, 396] on span "Send Campaign" at bounding box center [534, 397] width 55 height 10
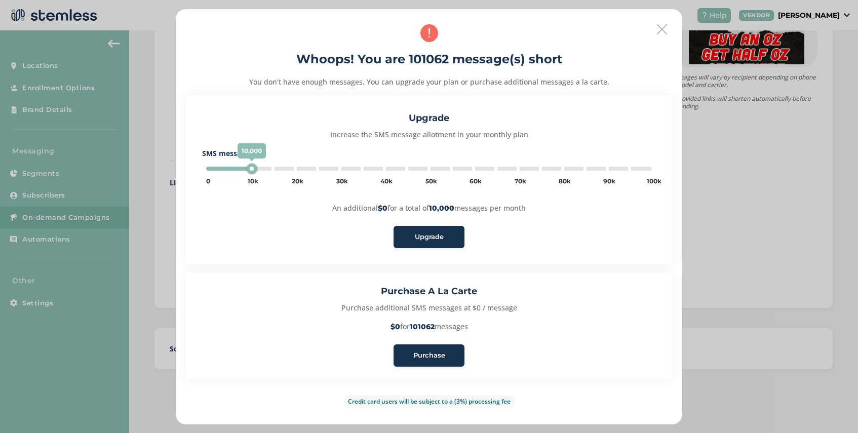
type input "100000"
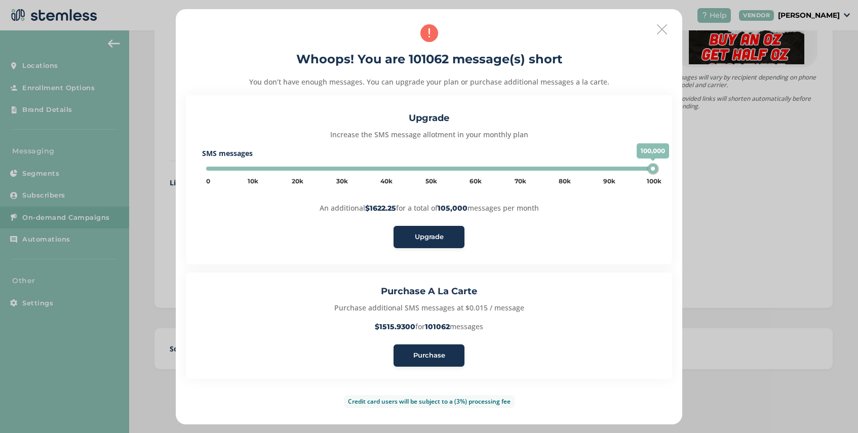
click at [659, 30] on icon at bounding box center [662, 29] width 10 height 10
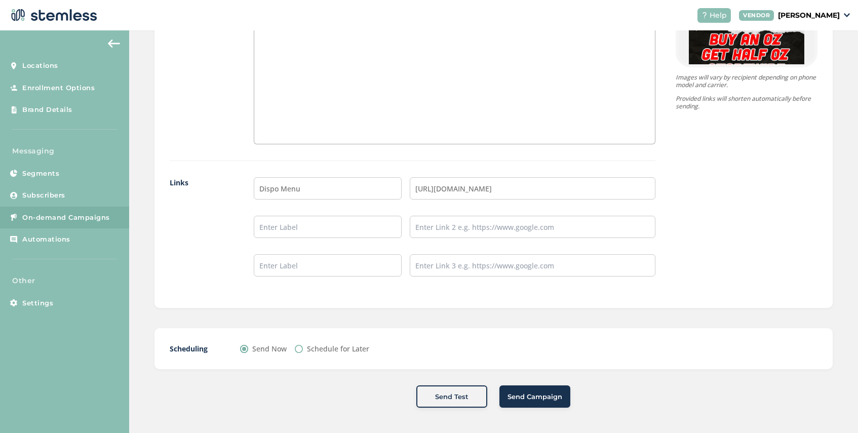
click at [525, 397] on span "Send Campaign" at bounding box center [534, 397] width 55 height 10
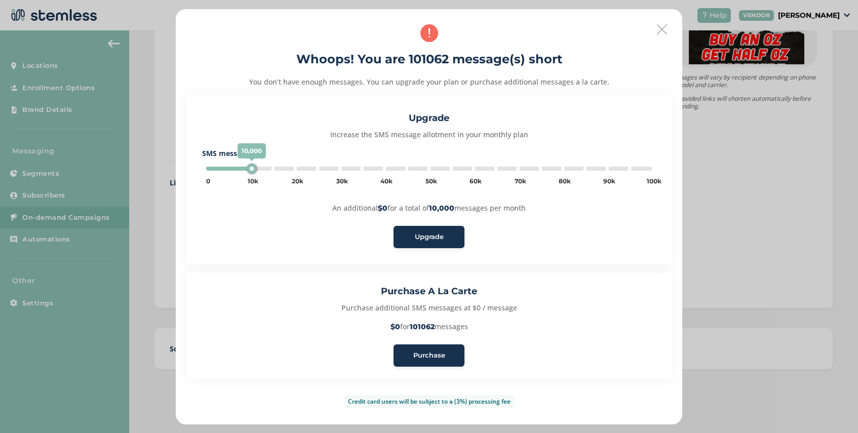
type input "100000"
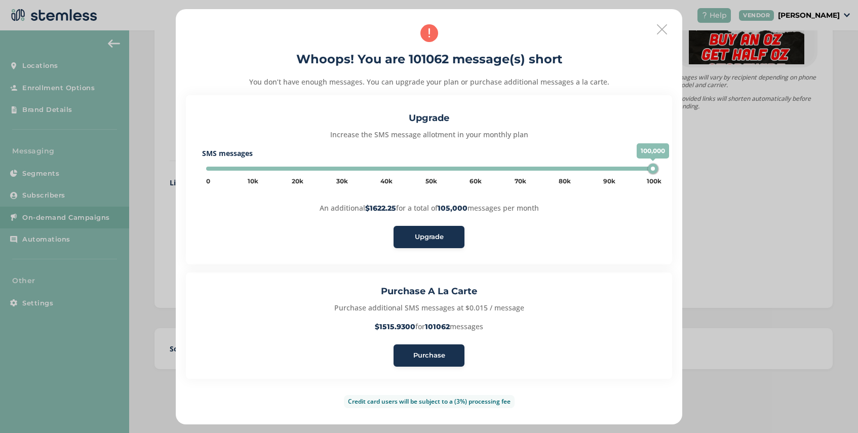
click at [435, 357] on span "Purchase" at bounding box center [429, 355] width 32 height 10
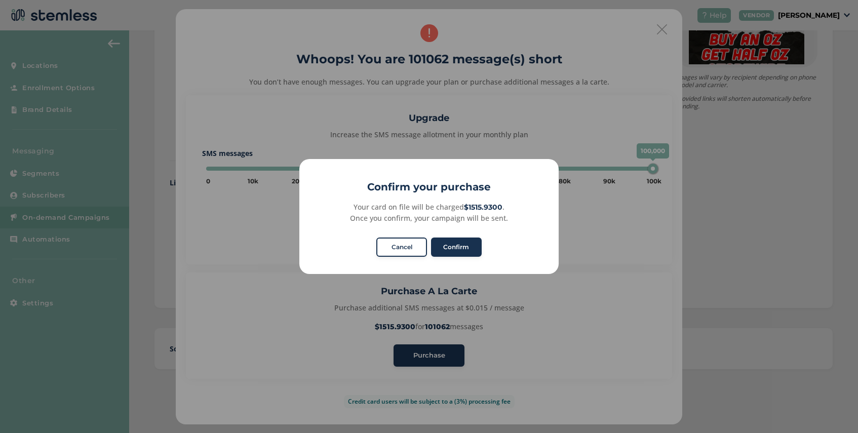
click at [413, 252] on button "Cancel" at bounding box center [401, 246] width 51 height 19
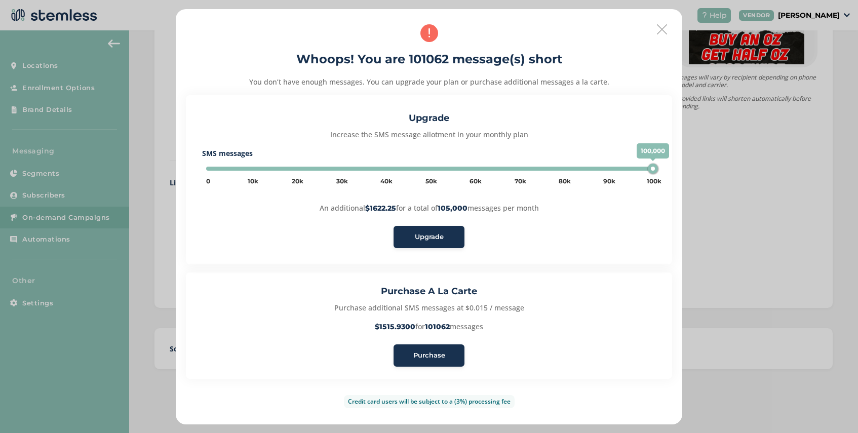
click at [660, 27] on icon at bounding box center [662, 29] width 10 height 10
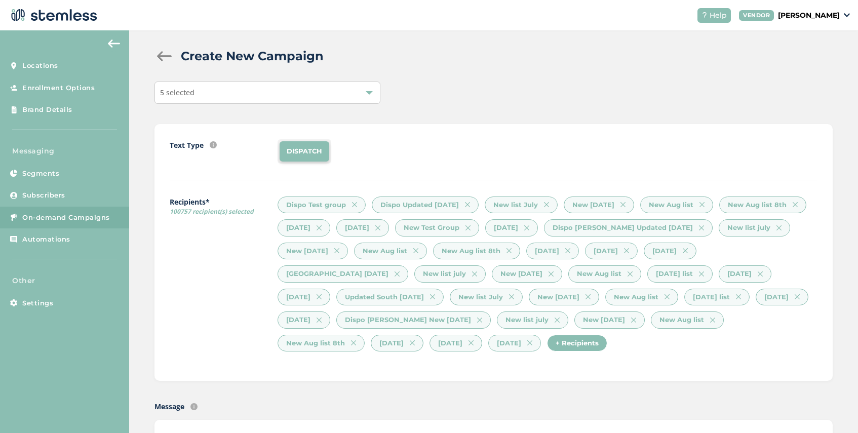
scroll to position [0, 0]
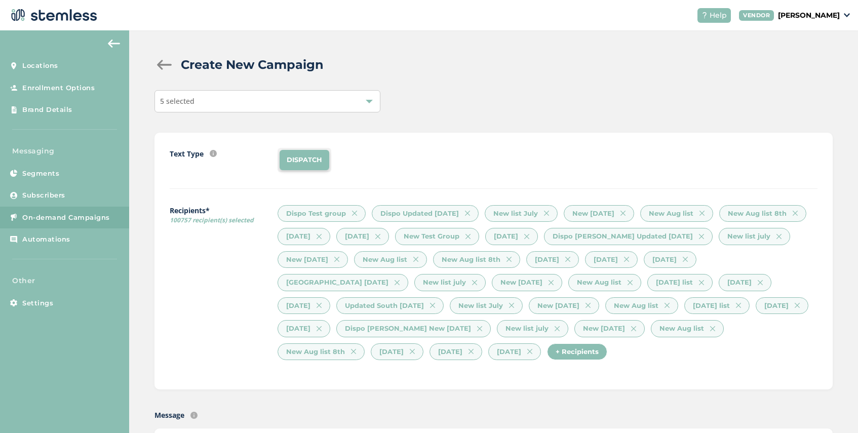
click at [580, 349] on div "+ Recipients" at bounding box center [577, 351] width 60 height 17
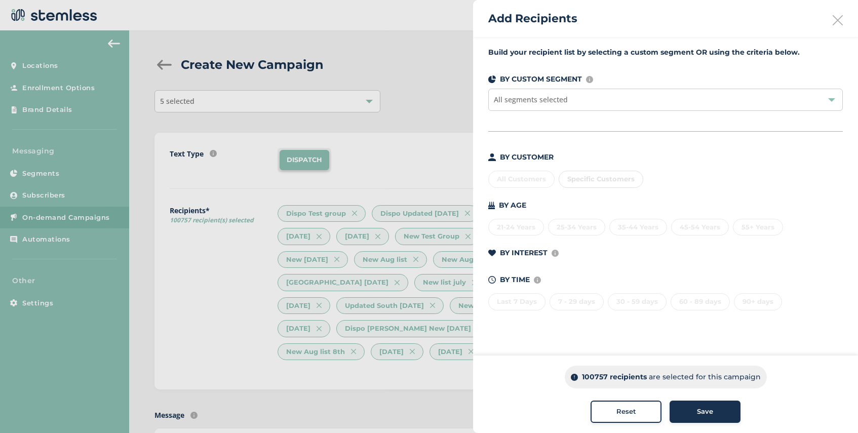
click at [837, 20] on icon at bounding box center [837, 20] width 10 height 10
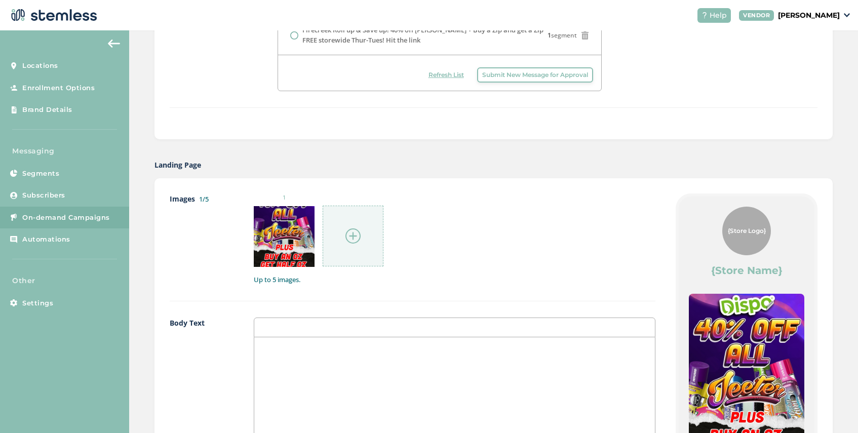
scroll to position [932, 0]
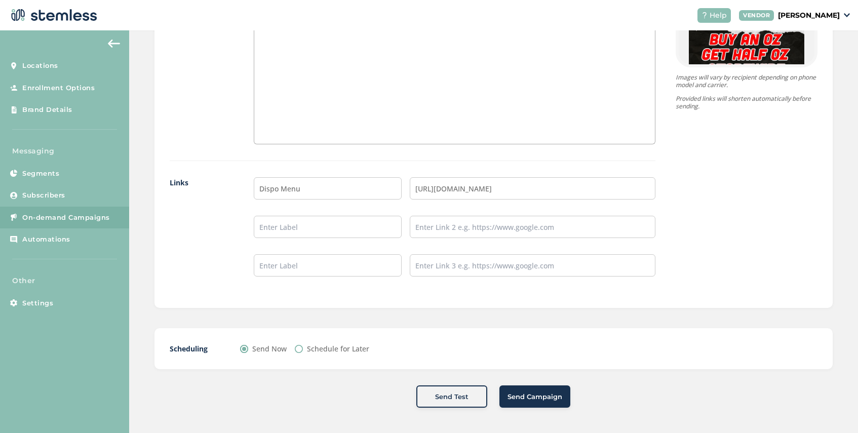
click at [543, 394] on span "Send Campaign" at bounding box center [534, 397] width 55 height 10
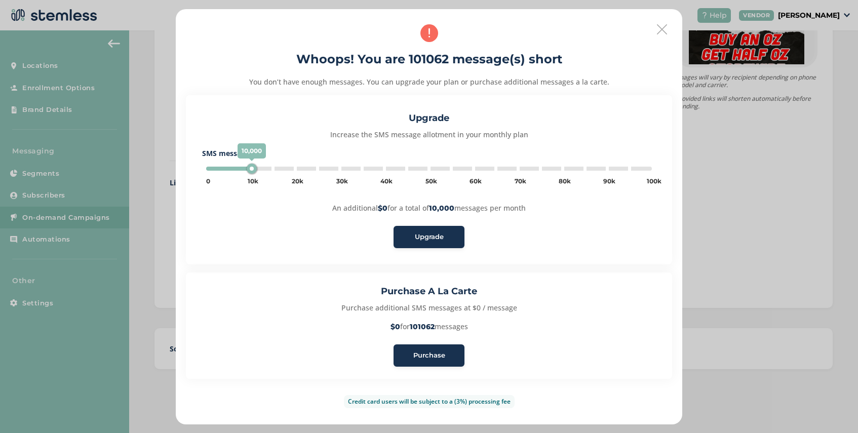
type input "100000"
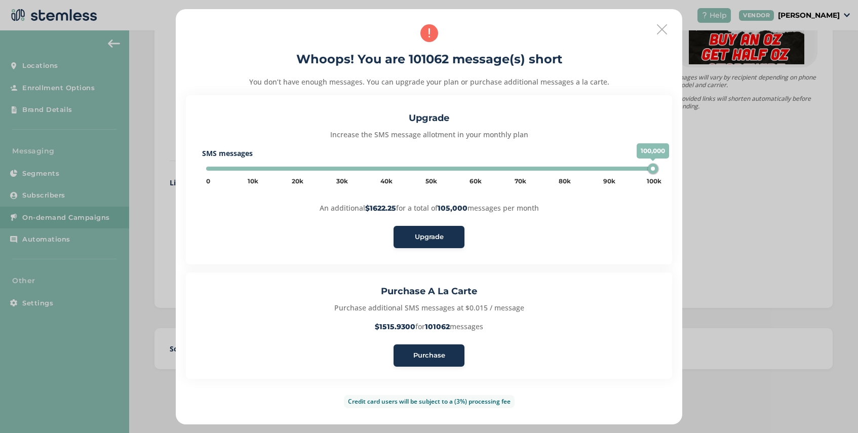
click at [426, 357] on span "Purchase" at bounding box center [429, 355] width 32 height 10
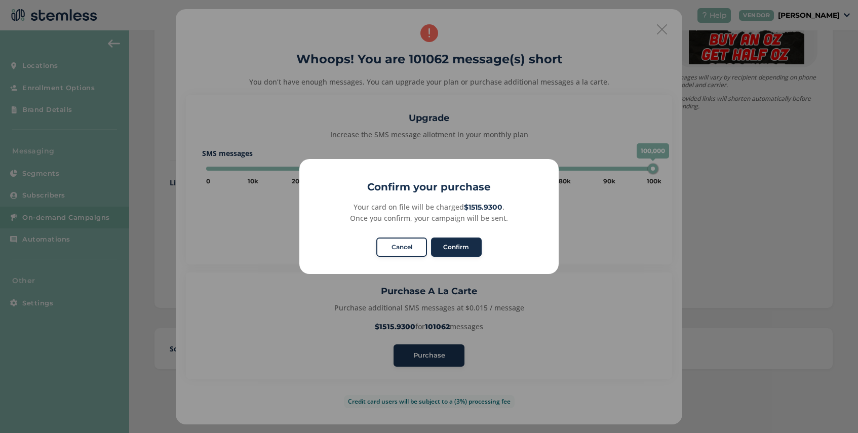
click at [464, 248] on button "Confirm" at bounding box center [456, 246] width 51 height 19
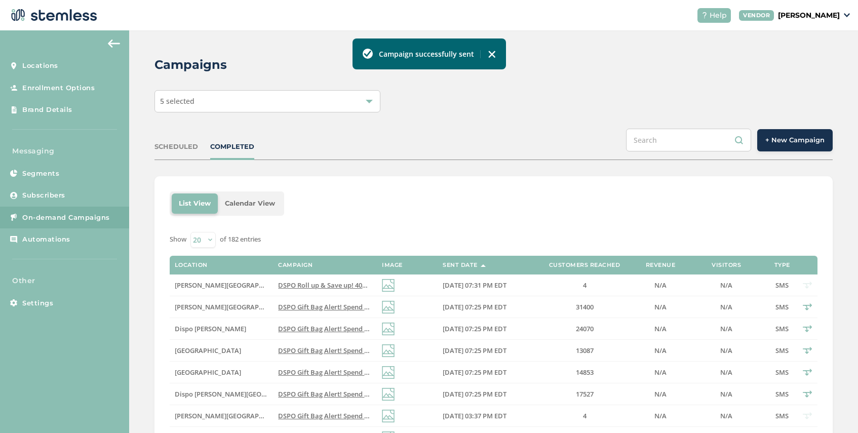
click at [210, 101] on div "5 selected" at bounding box center [267, 101] width 226 height 22
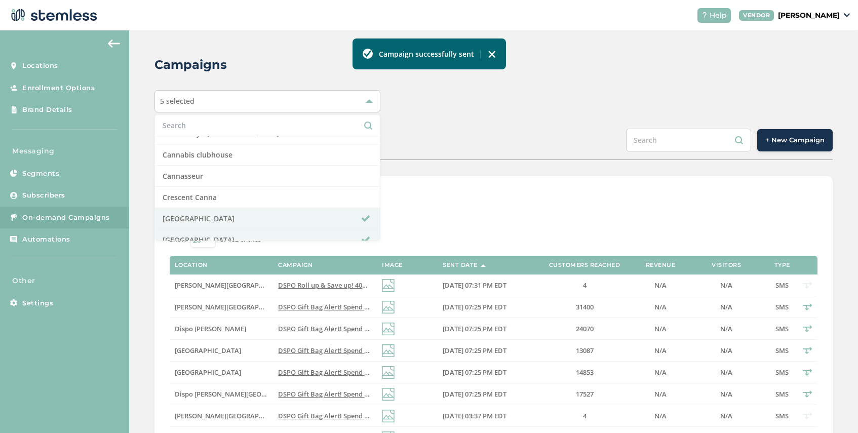
scroll to position [195, 0]
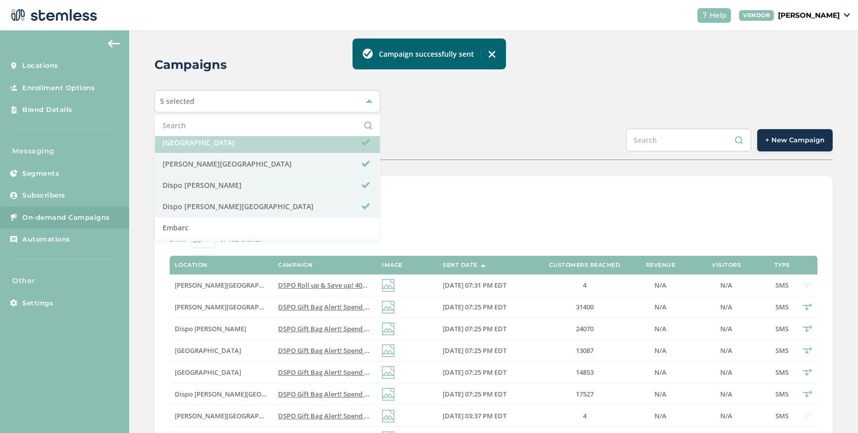
click at [250, 141] on li "[GEOGRAPHIC_DATA]" at bounding box center [267, 142] width 225 height 21
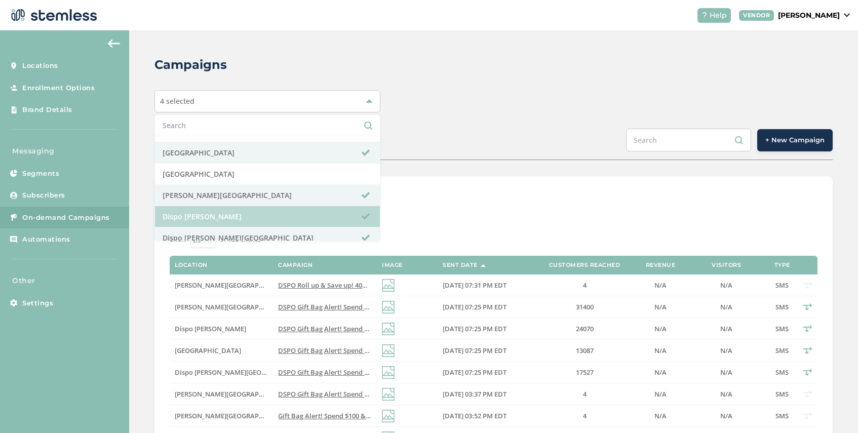
scroll to position [162, 0]
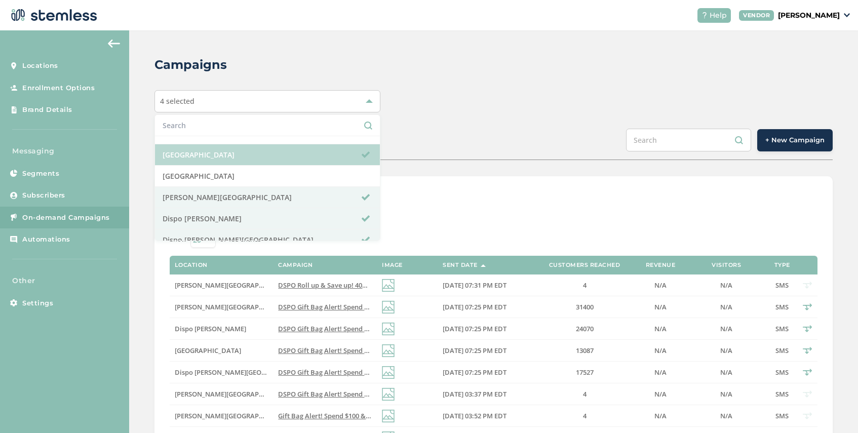
click at [251, 157] on li "[GEOGRAPHIC_DATA]" at bounding box center [267, 154] width 225 height 21
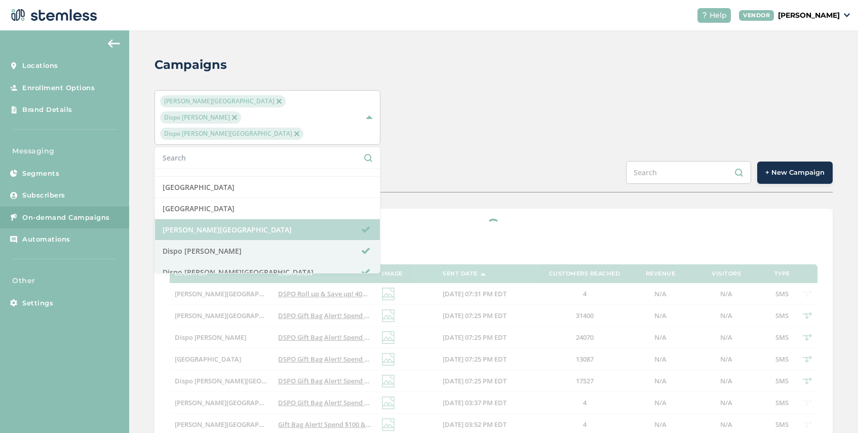
click at [248, 219] on li "[PERSON_NAME][GEOGRAPHIC_DATA]" at bounding box center [267, 229] width 225 height 21
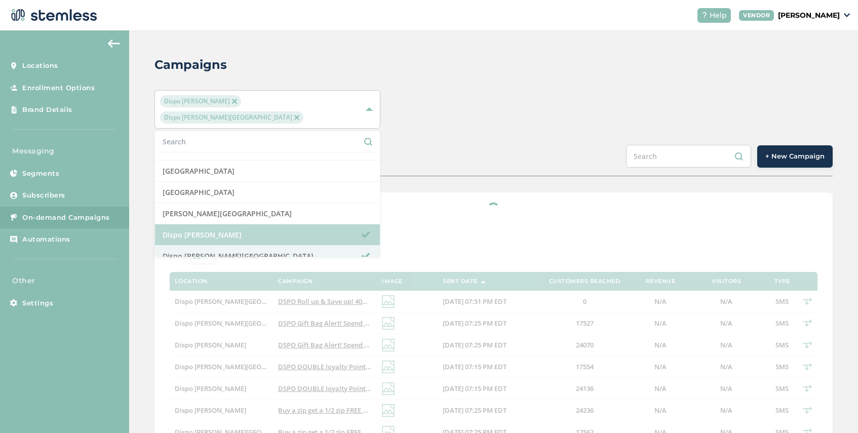
click at [248, 224] on li "Dispo [PERSON_NAME]" at bounding box center [267, 234] width 225 height 21
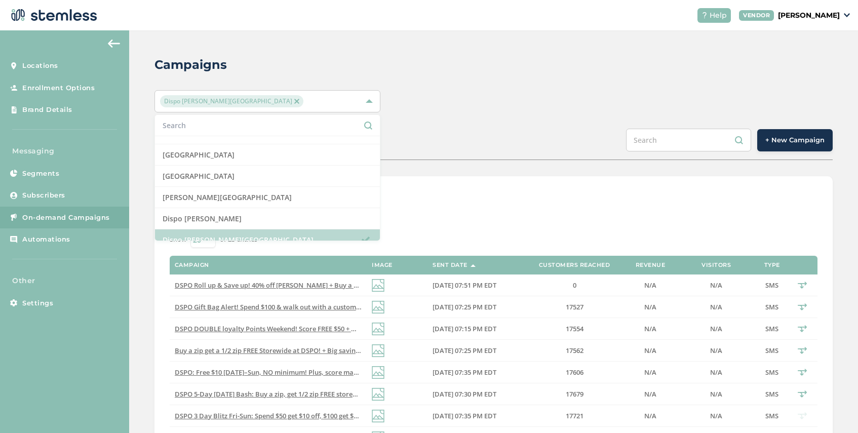
click at [248, 232] on li "Dispo [PERSON_NAME][GEOGRAPHIC_DATA]" at bounding box center [267, 239] width 225 height 21
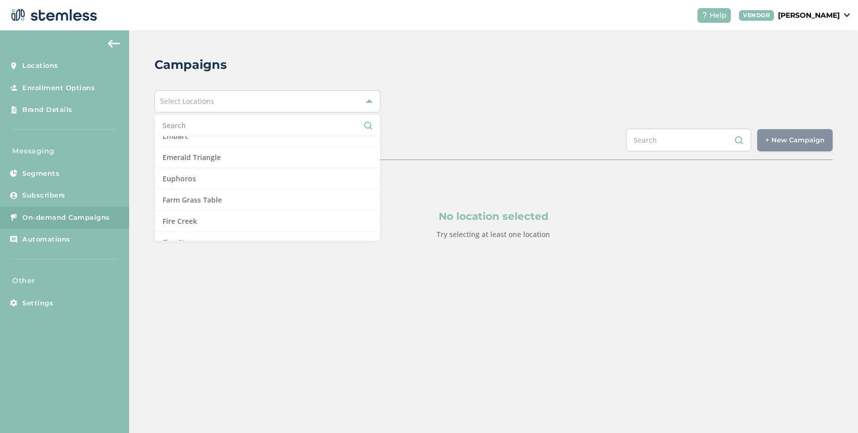
scroll to position [294, 0]
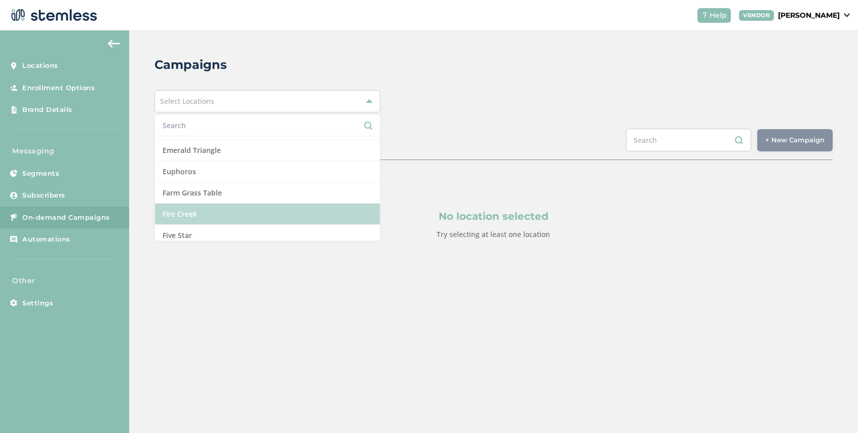
click at [248, 216] on li "Fire Creek" at bounding box center [267, 213] width 225 height 21
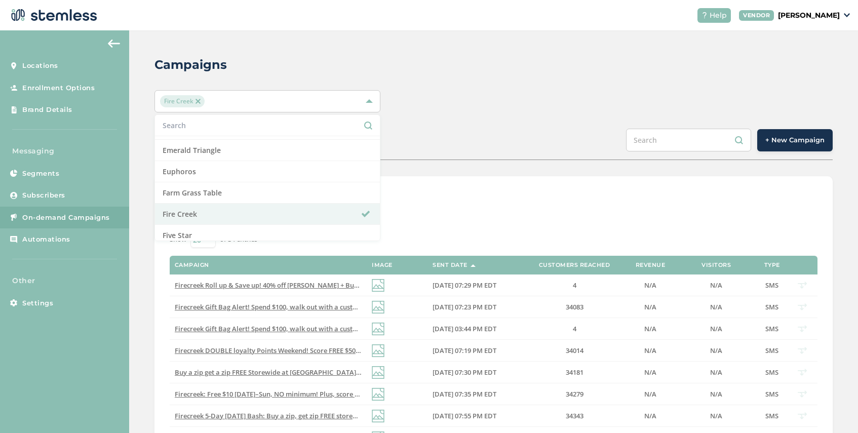
click at [779, 142] on span "+ New Campaign" at bounding box center [794, 140] width 59 height 10
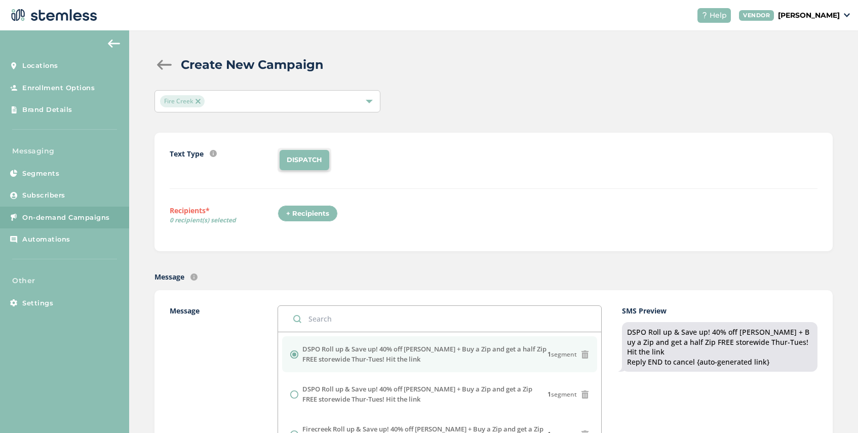
click at [326, 218] on div "+ Recipients" at bounding box center [307, 213] width 60 height 17
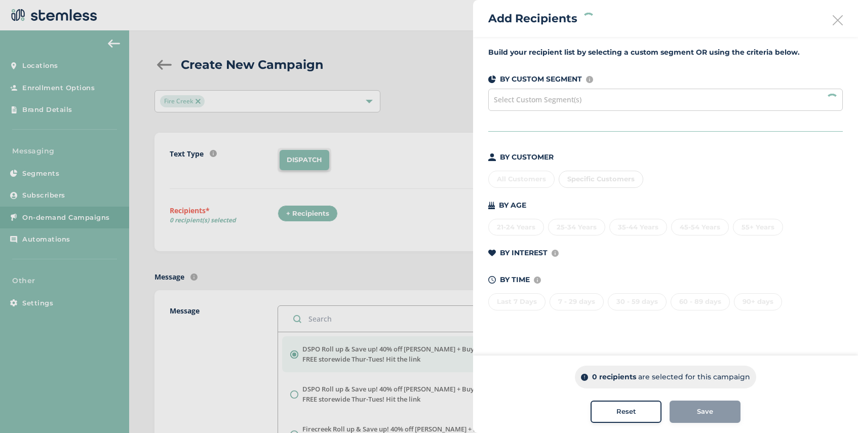
click at [538, 102] on span "Select Custom Segment(s)" at bounding box center [538, 100] width 88 height 10
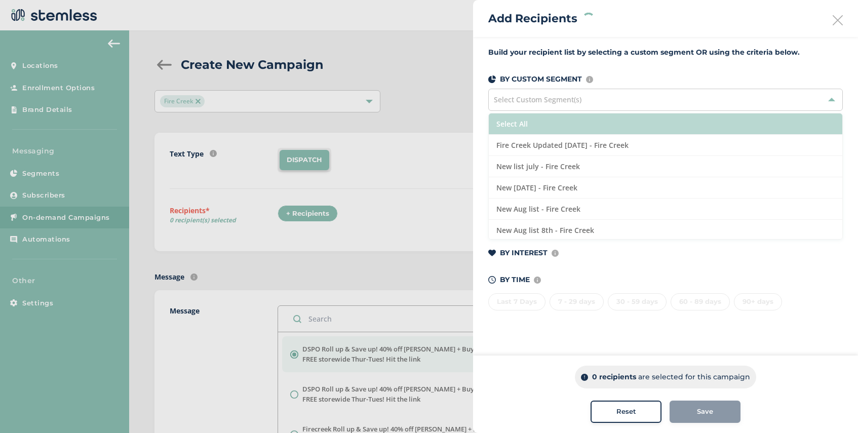
click at [597, 130] on li "Select All" at bounding box center [664, 123] width 353 height 21
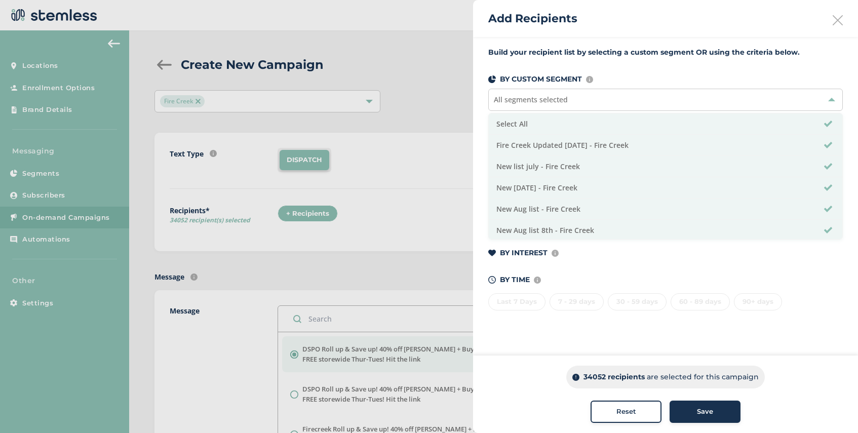
click at [711, 412] on span "Save" at bounding box center [705, 411] width 16 height 10
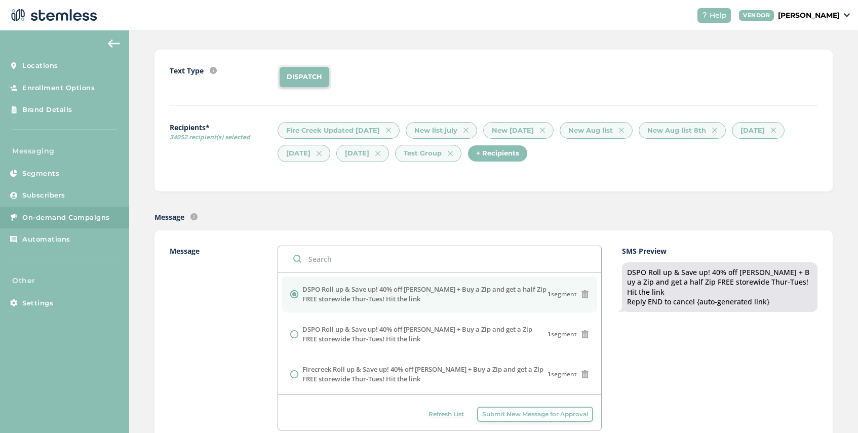
scroll to position [88, 0]
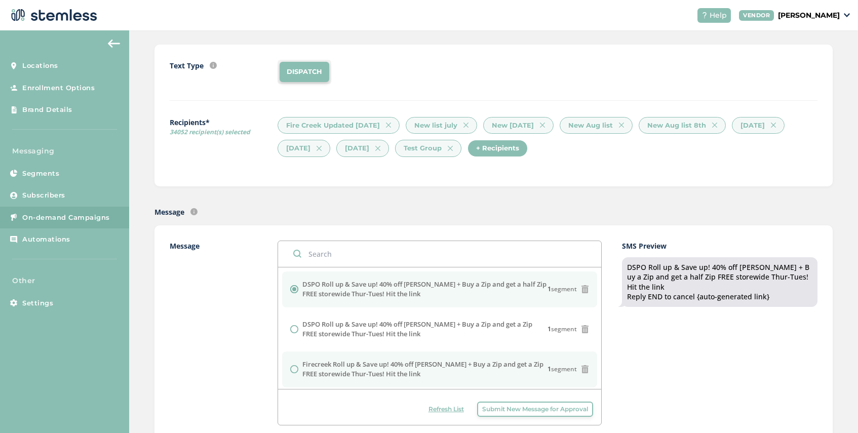
click at [300, 369] on div at bounding box center [296, 369] width 12 height 8
radio input "false"
radio input "true"
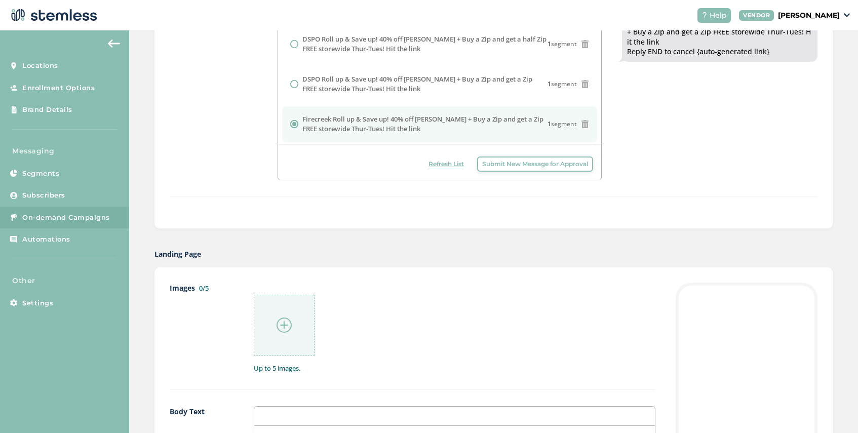
scroll to position [334, 0]
click at [281, 321] on img at bounding box center [283, 323] width 15 height 15
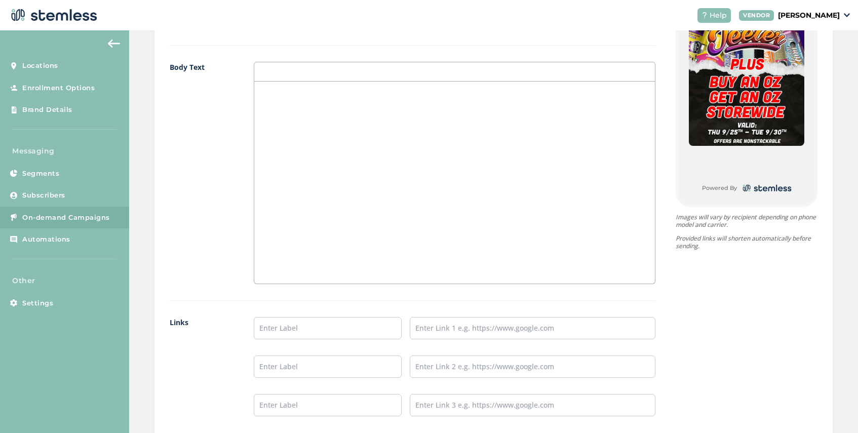
scroll to position [685, 0]
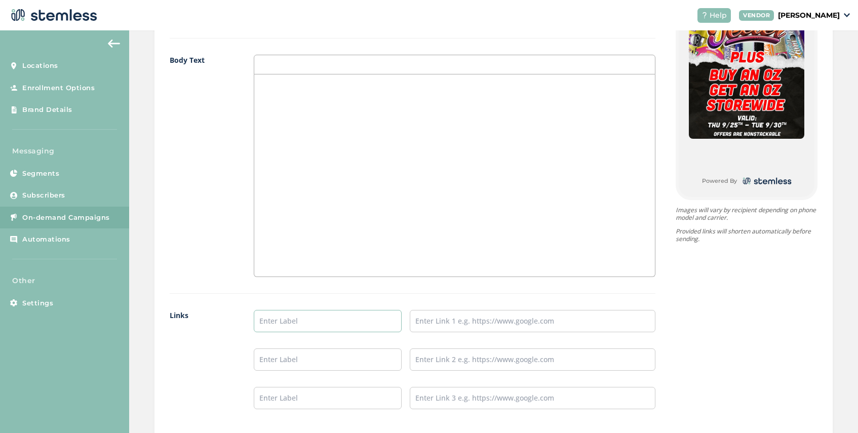
click at [277, 319] on input "text" at bounding box center [327, 321] width 147 height 22
type input "Firecreek Menu"
click at [455, 321] on input "text" at bounding box center [533, 321] width 246 height 22
type input "[URL][DOMAIN_NAME]"
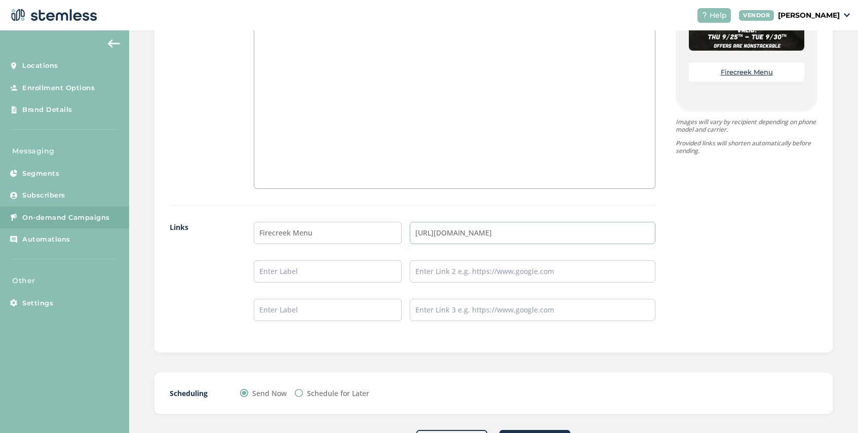
scroll to position [818, 0]
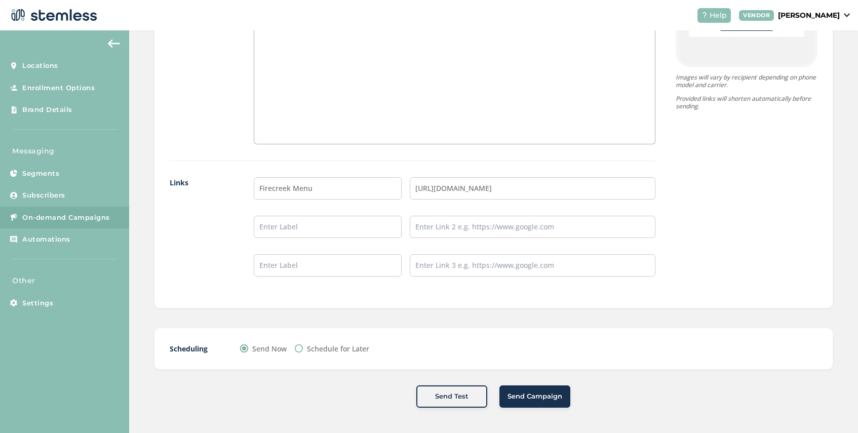
click at [532, 398] on span "Send Campaign" at bounding box center [534, 396] width 55 height 10
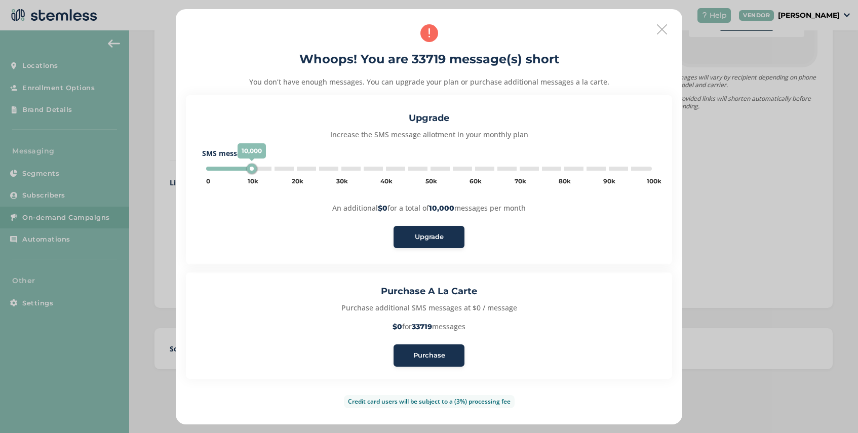
type input "35000"
click at [445, 357] on div "Purchase" at bounding box center [428, 355] width 55 height 10
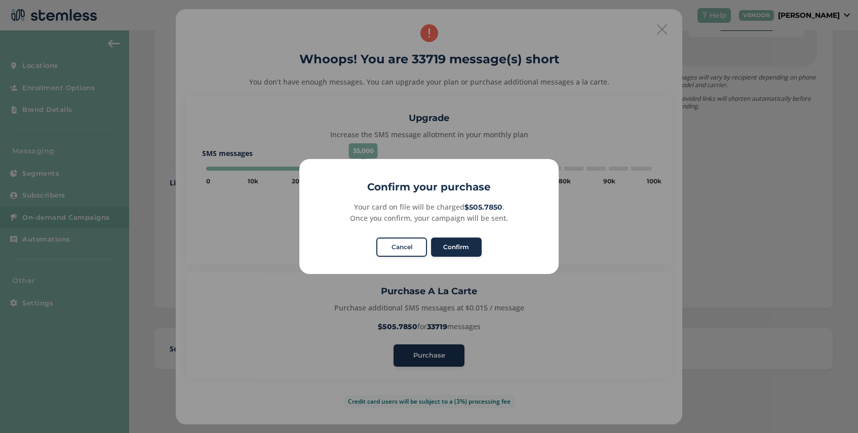
click at [458, 250] on button "Confirm" at bounding box center [456, 246] width 51 height 19
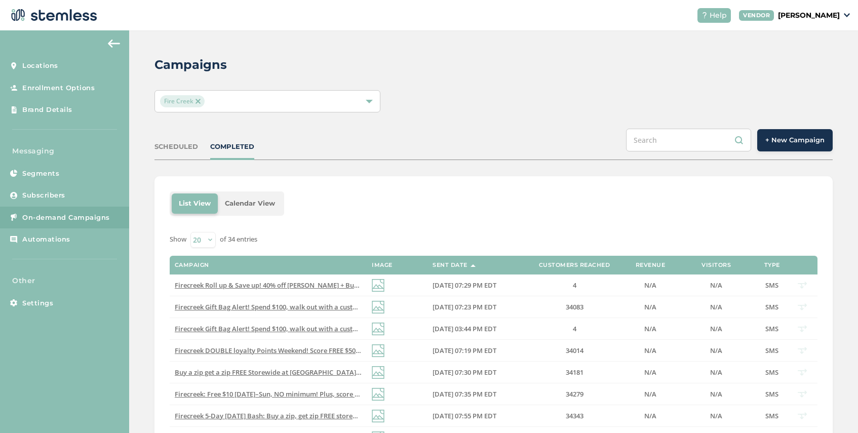
click at [184, 151] on div "SCHEDULED" at bounding box center [176, 147] width 44 height 10
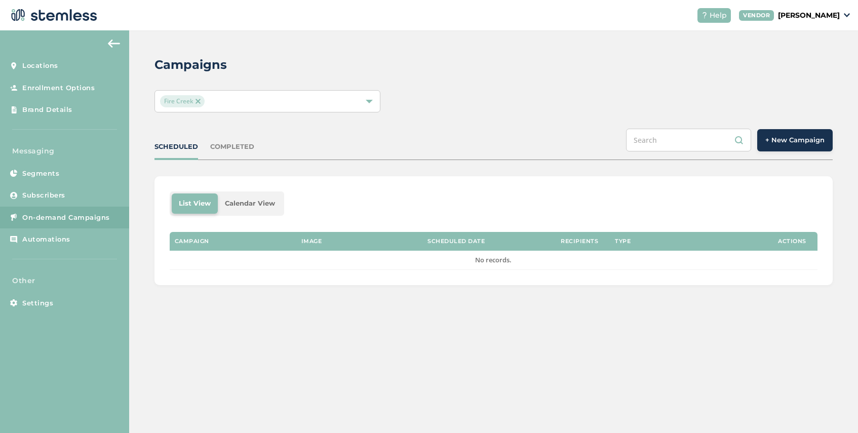
click at [232, 148] on div "COMPLETED" at bounding box center [232, 147] width 44 height 10
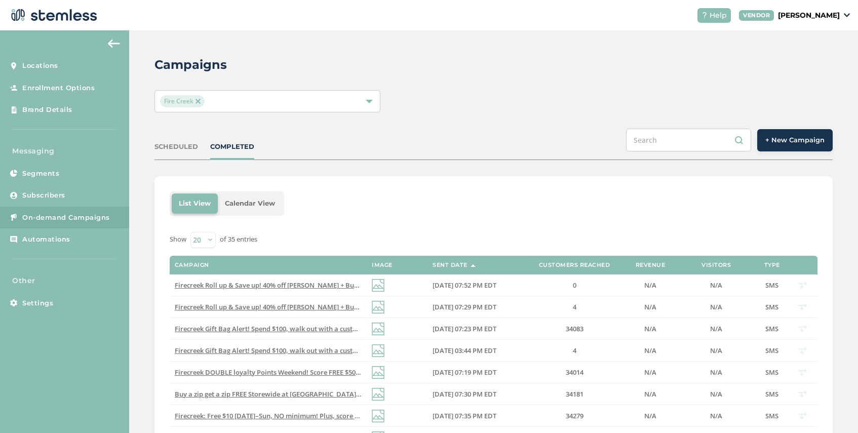
click at [199, 101] on img at bounding box center [197, 101] width 5 height 5
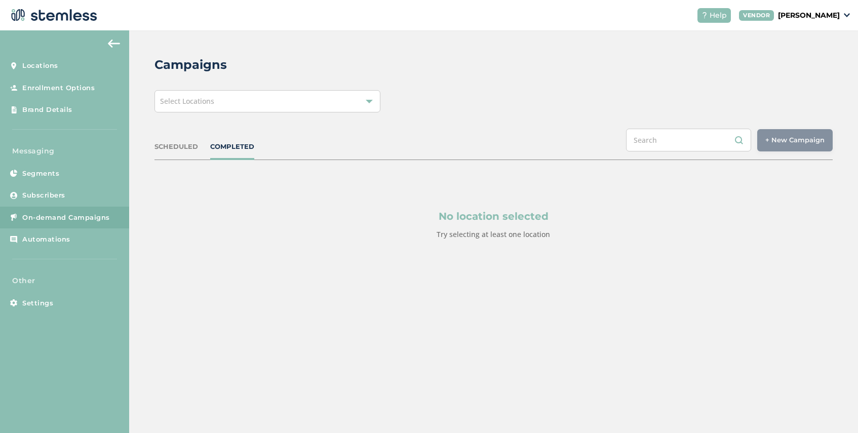
click at [245, 100] on div "Select Locations" at bounding box center [267, 101] width 226 height 22
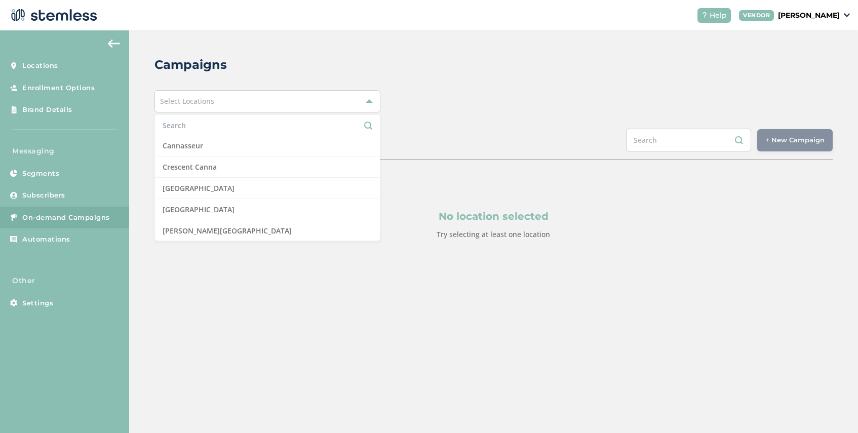
scroll to position [210, 0]
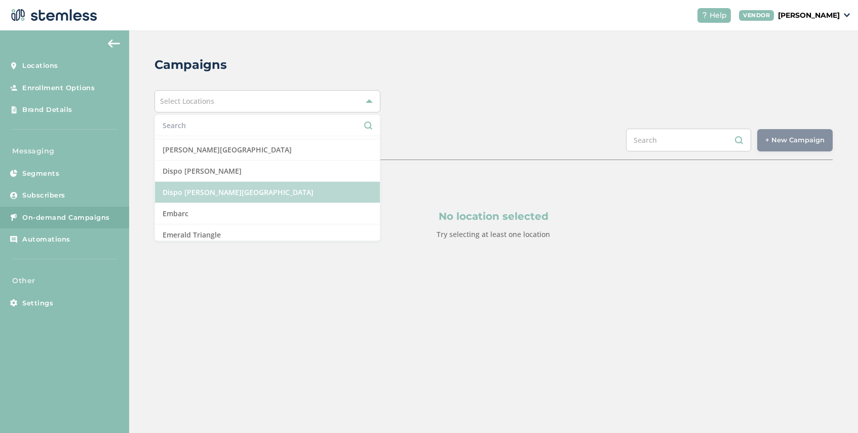
click at [240, 186] on li "Dispo [PERSON_NAME][GEOGRAPHIC_DATA]" at bounding box center [267, 192] width 225 height 21
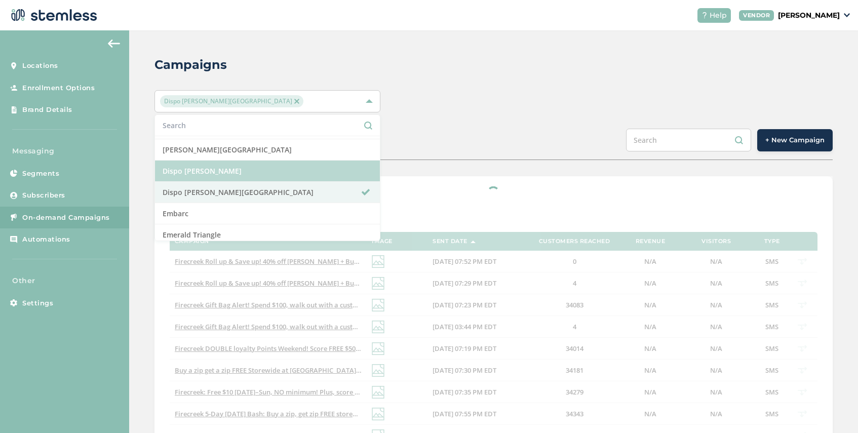
click at [243, 168] on li "Dispo [PERSON_NAME]" at bounding box center [267, 170] width 225 height 21
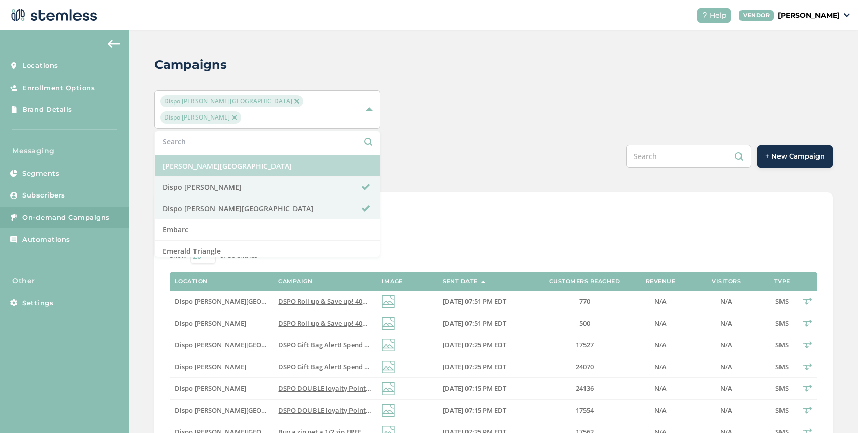
click at [245, 155] on li "[PERSON_NAME][GEOGRAPHIC_DATA]" at bounding box center [267, 165] width 225 height 21
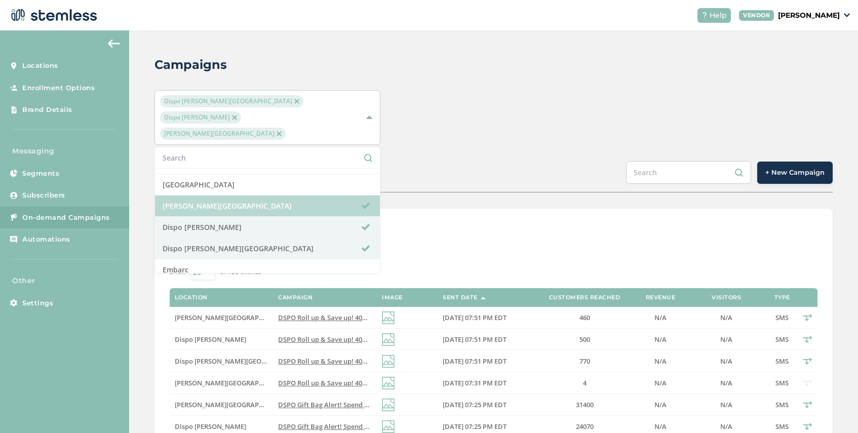
scroll to position [176, 0]
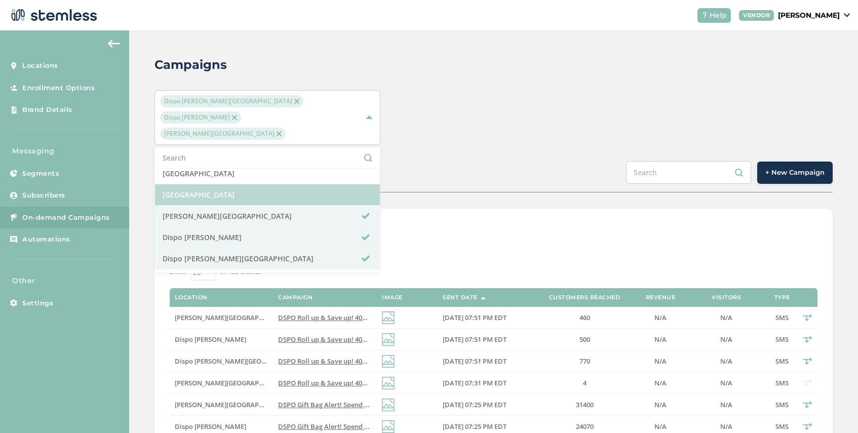
click at [244, 184] on li "[GEOGRAPHIC_DATA]" at bounding box center [267, 194] width 225 height 21
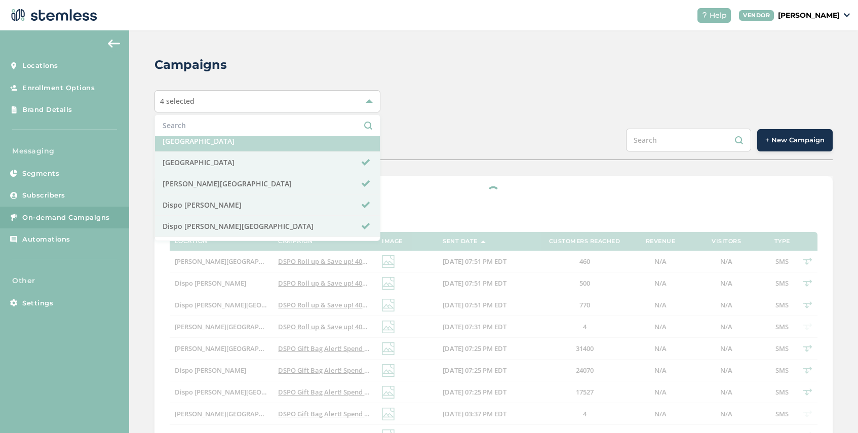
click at [248, 146] on li "[GEOGRAPHIC_DATA]" at bounding box center [267, 141] width 225 height 21
